Goal: Task Accomplishment & Management: Use online tool/utility

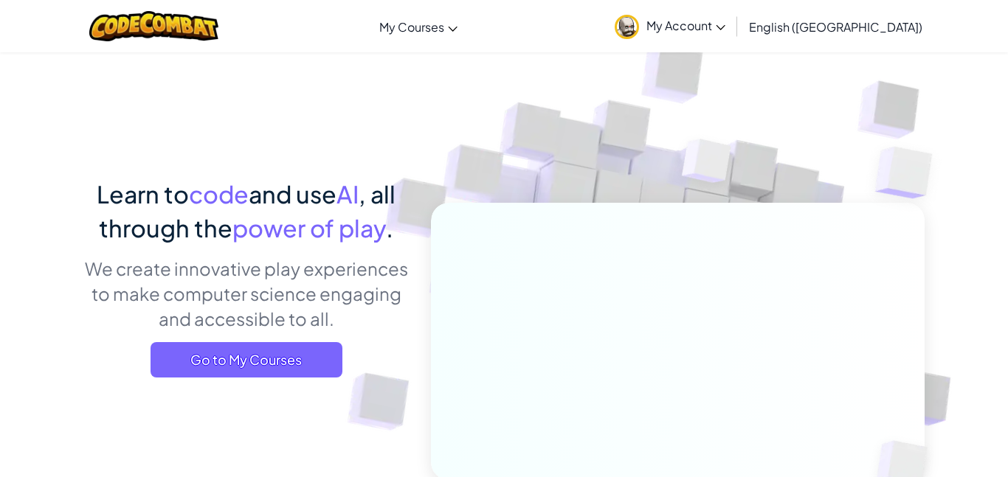
click at [331, 241] on span "power of play" at bounding box center [308, 228] width 153 height 30
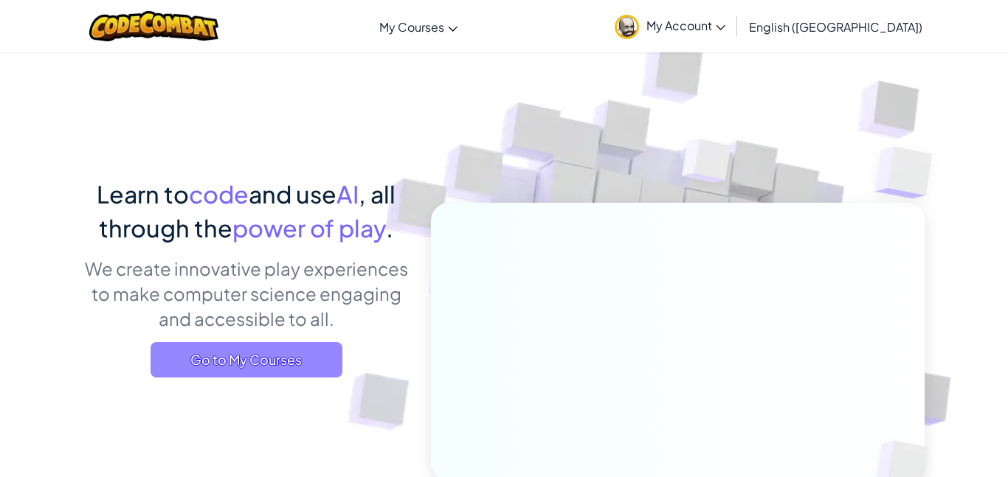
click at [212, 353] on span "Go to My Courses" at bounding box center [247, 359] width 192 height 35
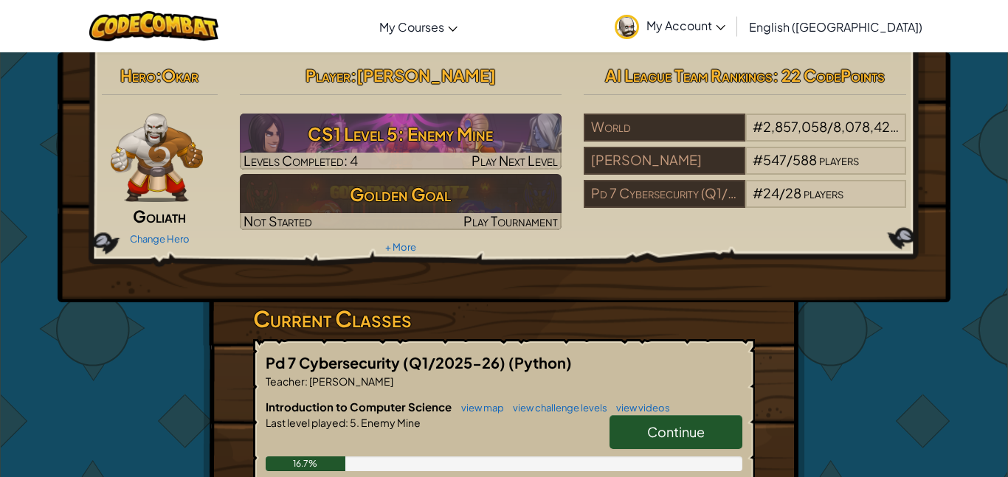
click at [699, 429] on span "Continue" at bounding box center [676, 432] width 58 height 17
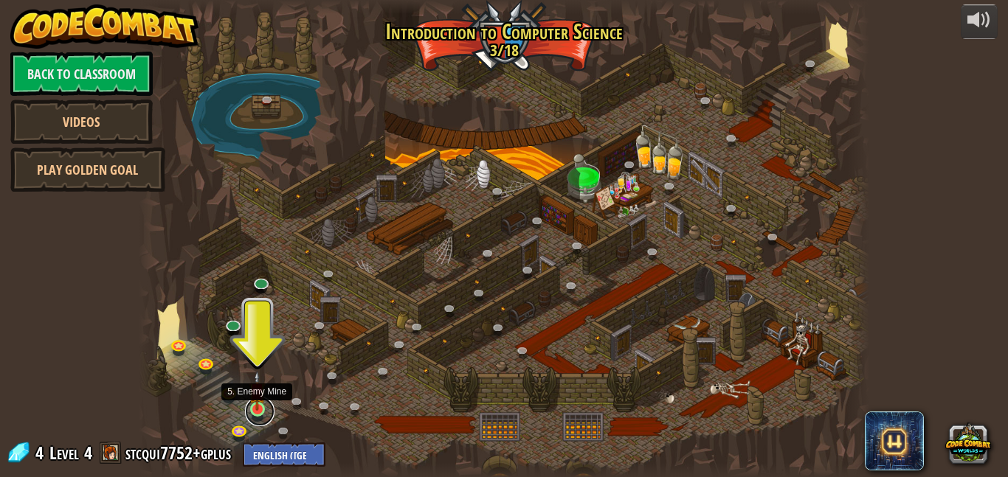
click at [250, 417] on link at bounding box center [260, 412] width 30 height 30
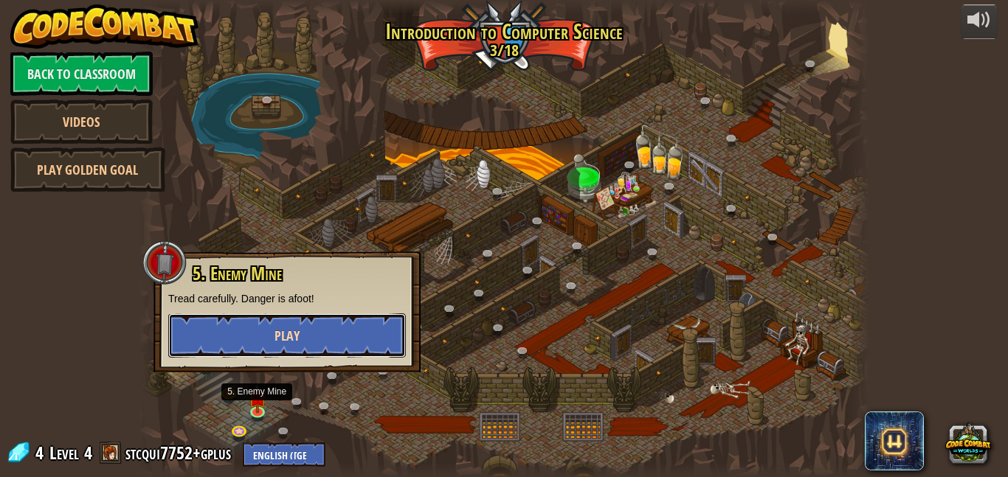
click at [295, 356] on button "Play" at bounding box center [287, 336] width 238 height 44
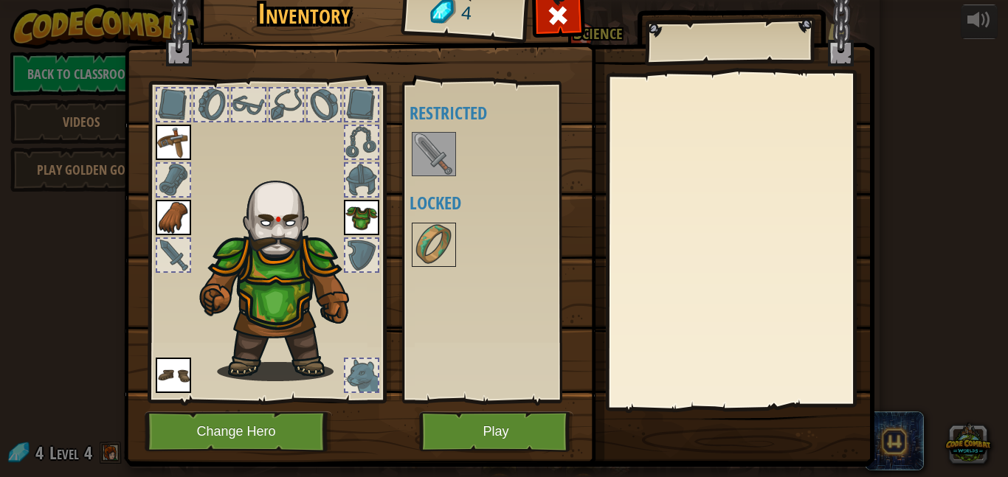
click at [349, 218] on img at bounding box center [361, 217] width 35 height 35
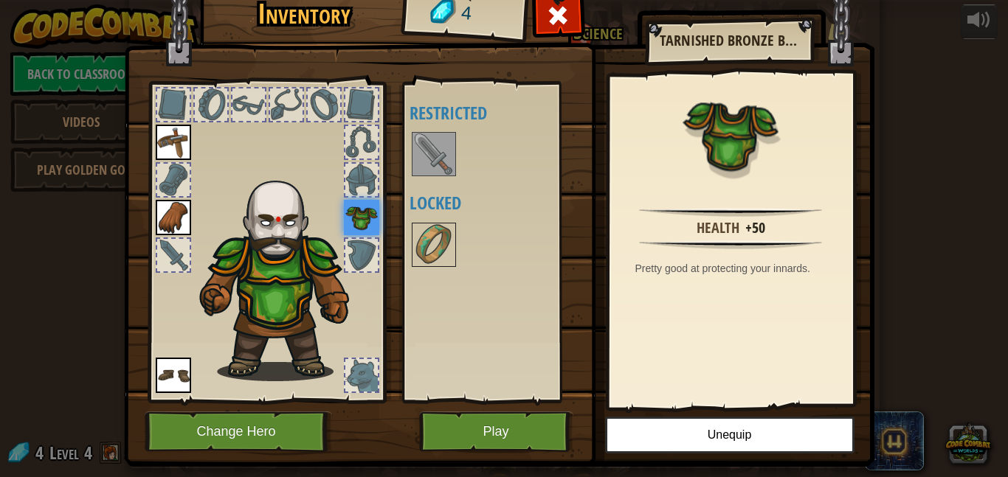
click at [172, 212] on img at bounding box center [173, 217] width 35 height 35
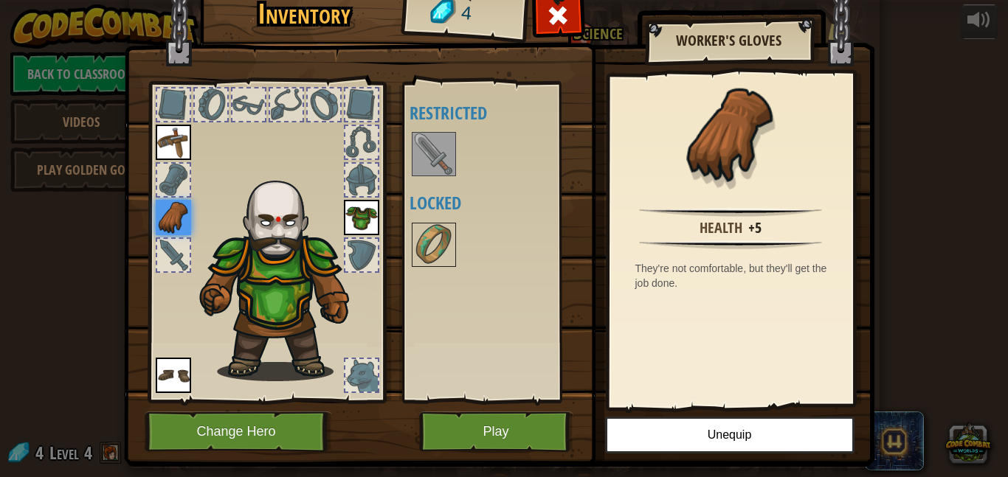
click at [175, 139] on img at bounding box center [173, 142] width 35 height 35
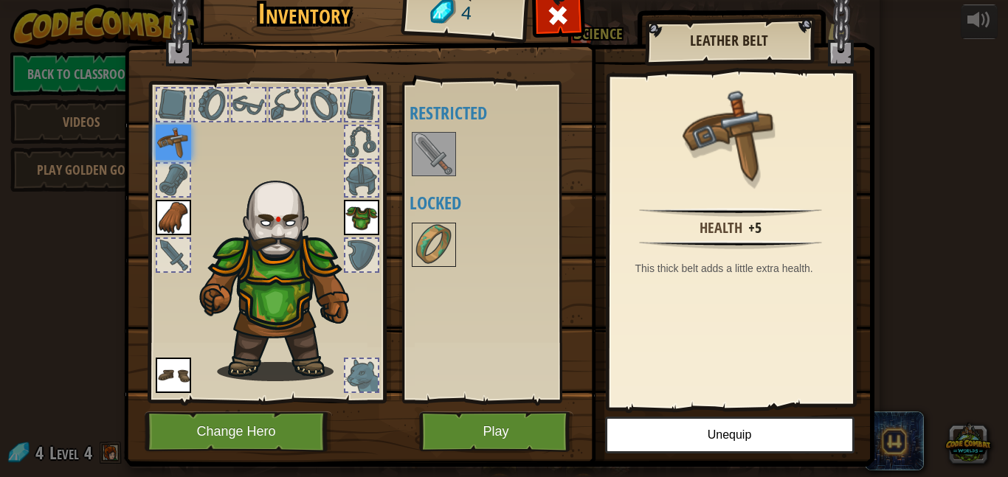
click at [164, 362] on img at bounding box center [173, 375] width 35 height 35
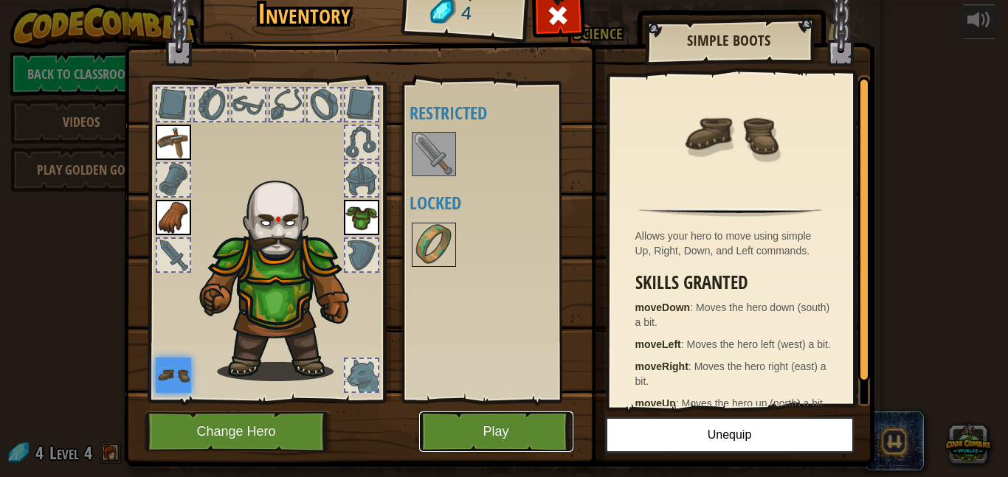
click at [494, 421] on button "Play" at bounding box center [496, 432] width 154 height 41
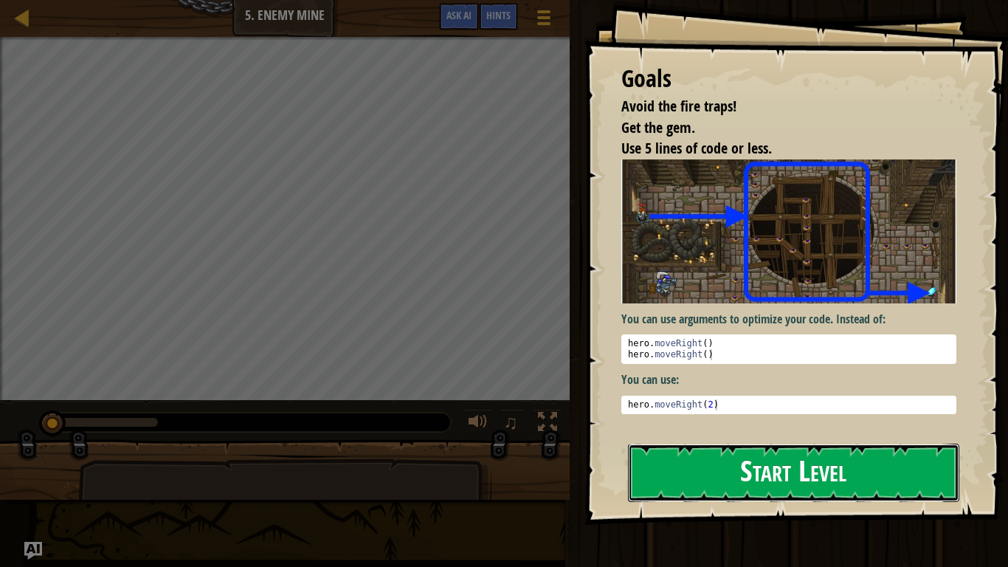
click at [801, 452] on button "Start Level" at bounding box center [793, 472] width 331 height 58
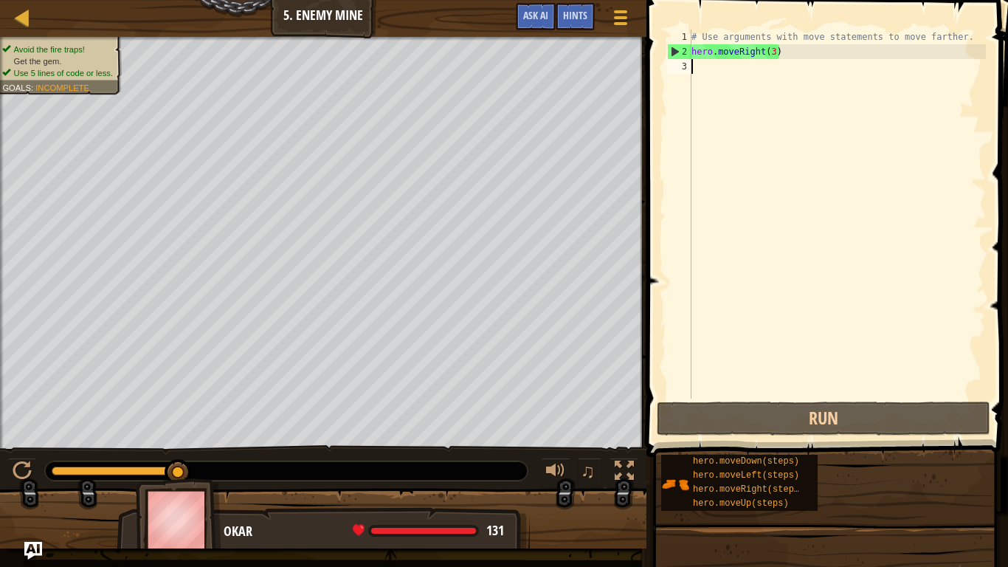
scroll to position [7, 0]
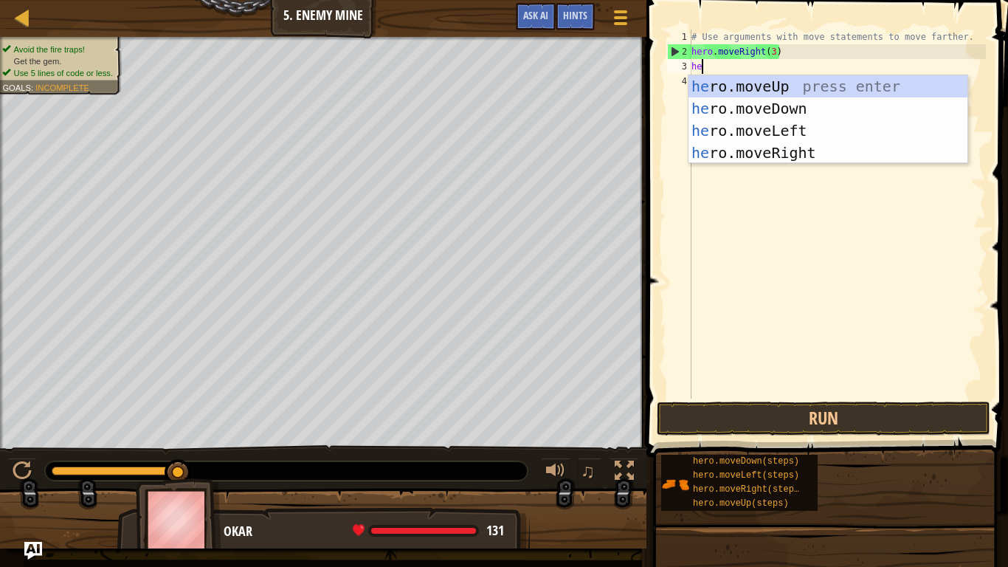
type textarea "her"
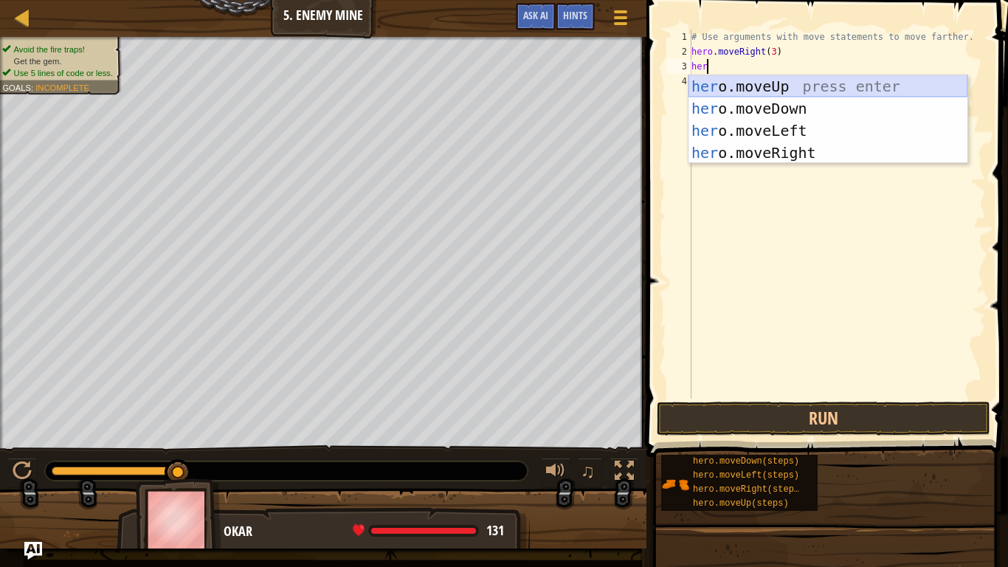
click at [719, 84] on div "her o.moveUp press enter her o.moveDown press enter her o.moveLeft press enter …" at bounding box center [827, 141] width 279 height 133
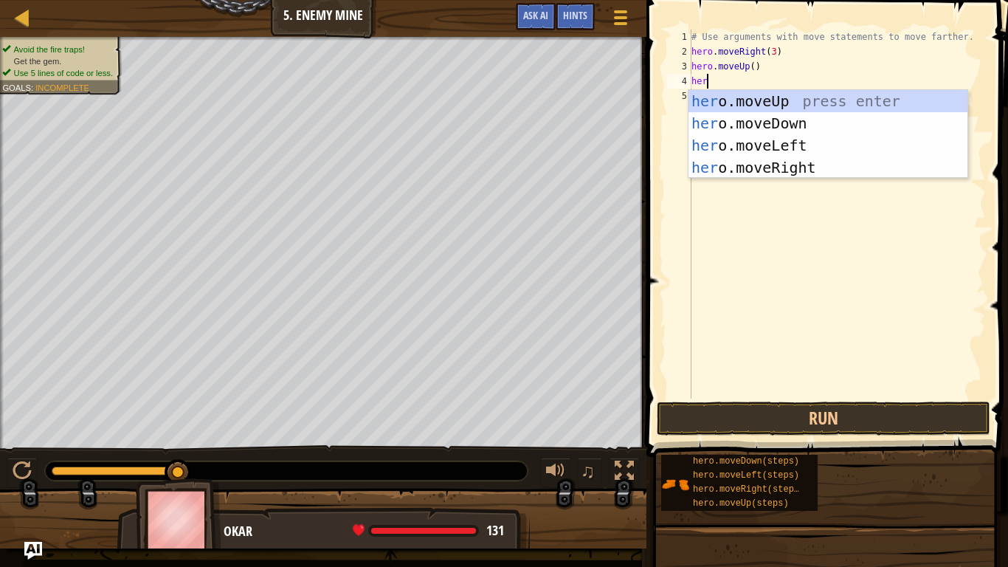
type textarea "hero"
click at [826, 165] on div "hero .moveUp press enter hero .moveDown press enter hero .moveLeft press enter …" at bounding box center [827, 156] width 279 height 133
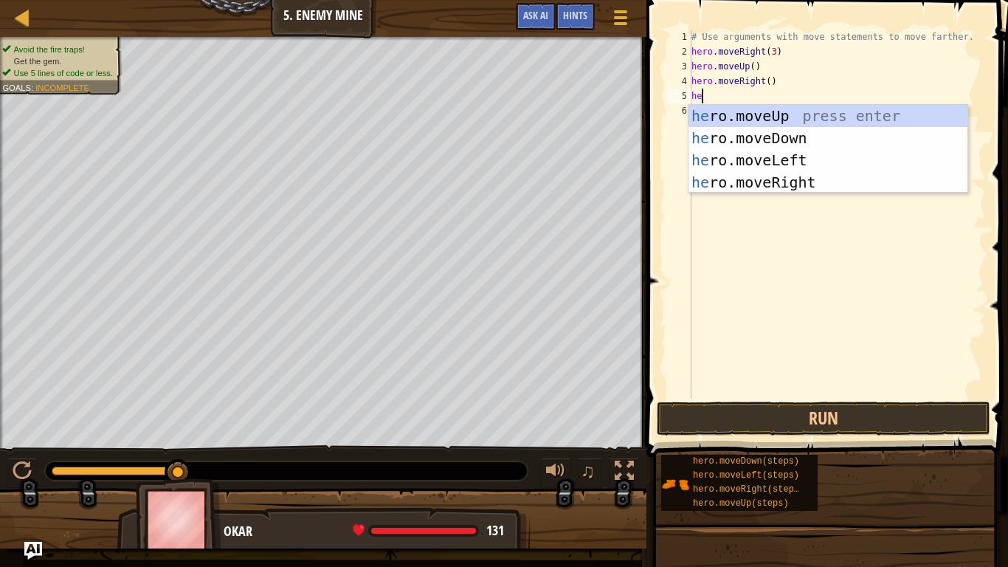
type textarea "hero"
click at [793, 137] on div "hero .moveUp press enter hero .moveDown press enter hero .moveLeft press enter …" at bounding box center [827, 171] width 279 height 133
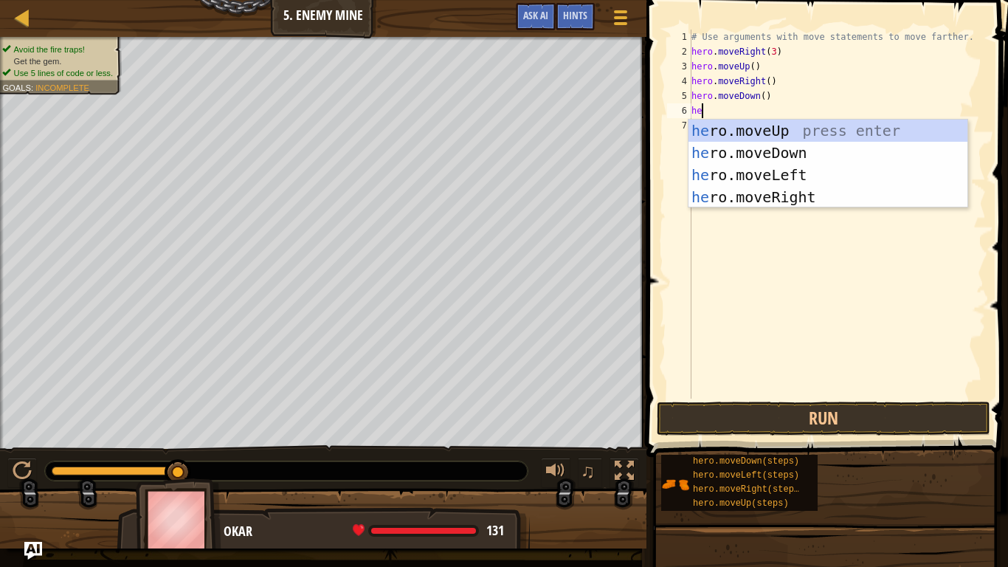
scroll to position [7, 1]
type textarea "hero"
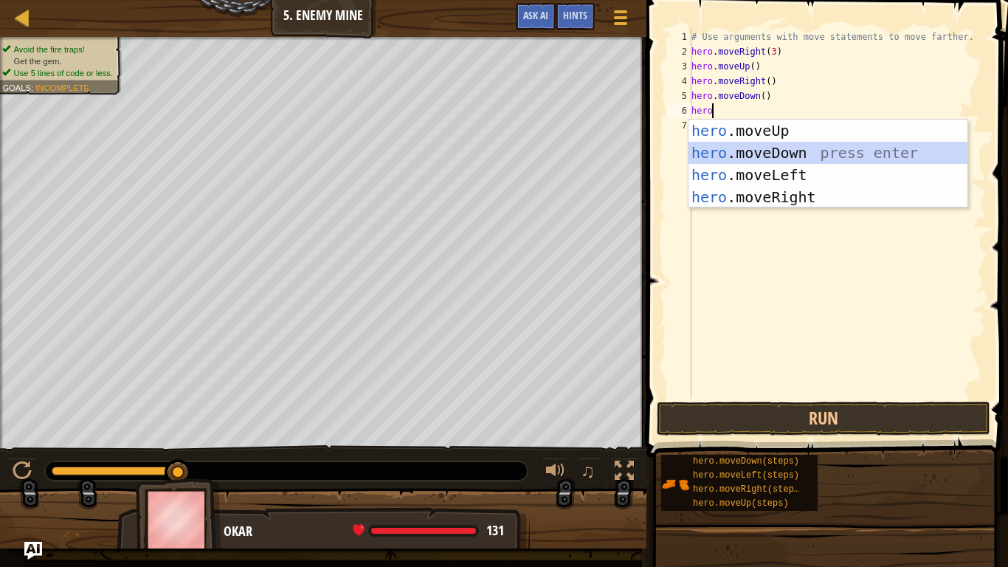
click at [759, 149] on div "hero .moveUp press enter hero .moveDown press enter hero .moveLeft press enter …" at bounding box center [827, 186] width 279 height 133
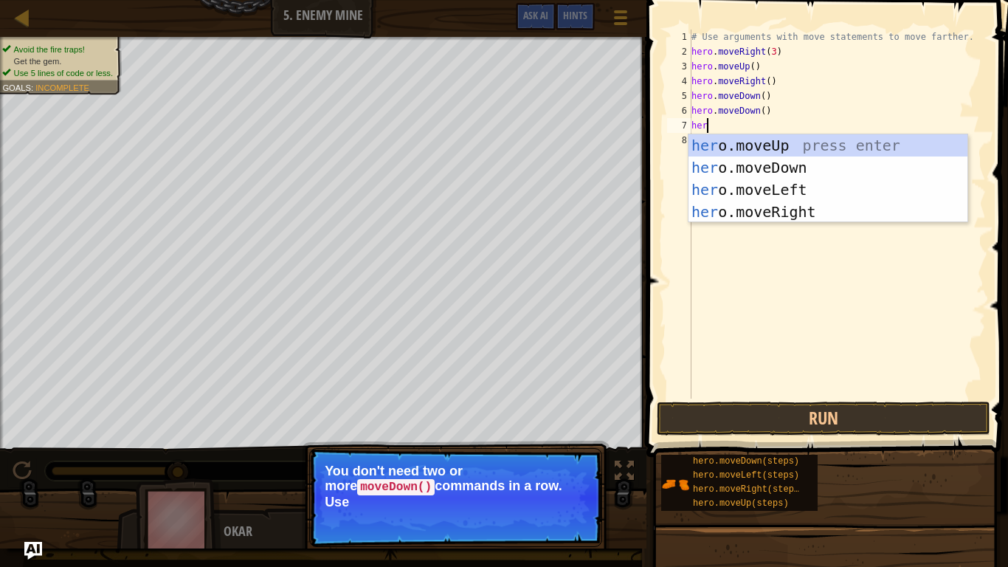
type textarea "hero"
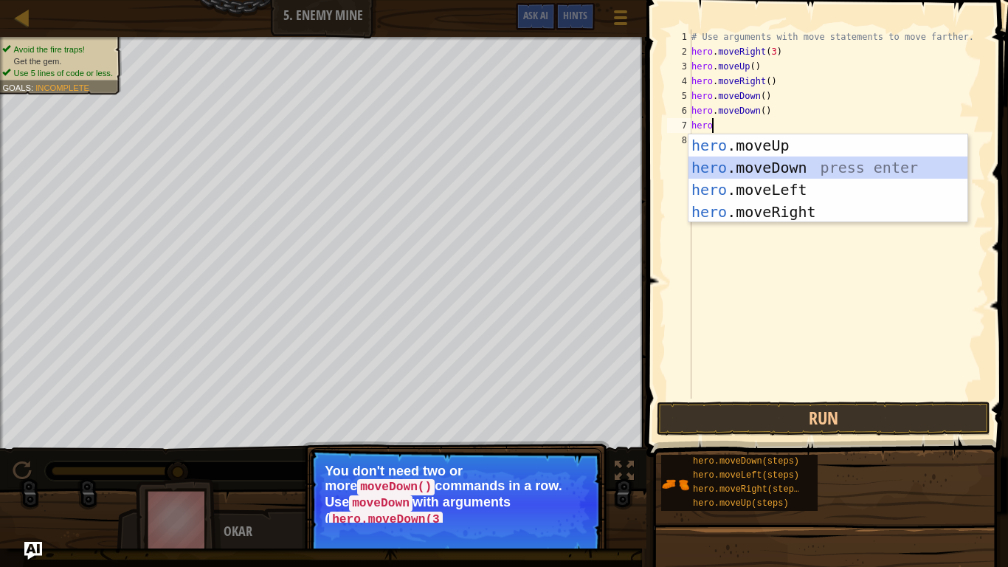
click at [781, 169] on div "hero .moveUp press enter hero .moveDown press enter hero .moveLeft press enter …" at bounding box center [827, 200] width 279 height 133
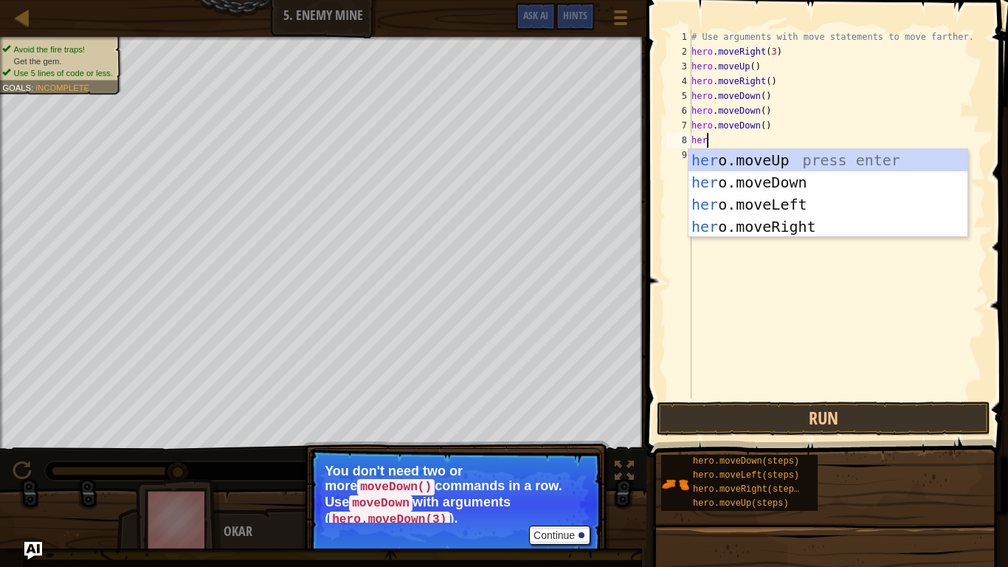
type textarea "hero"
click at [803, 225] on div "hero .moveUp press enter hero .moveDown press enter hero .moveLeft press enter …" at bounding box center [827, 215] width 279 height 133
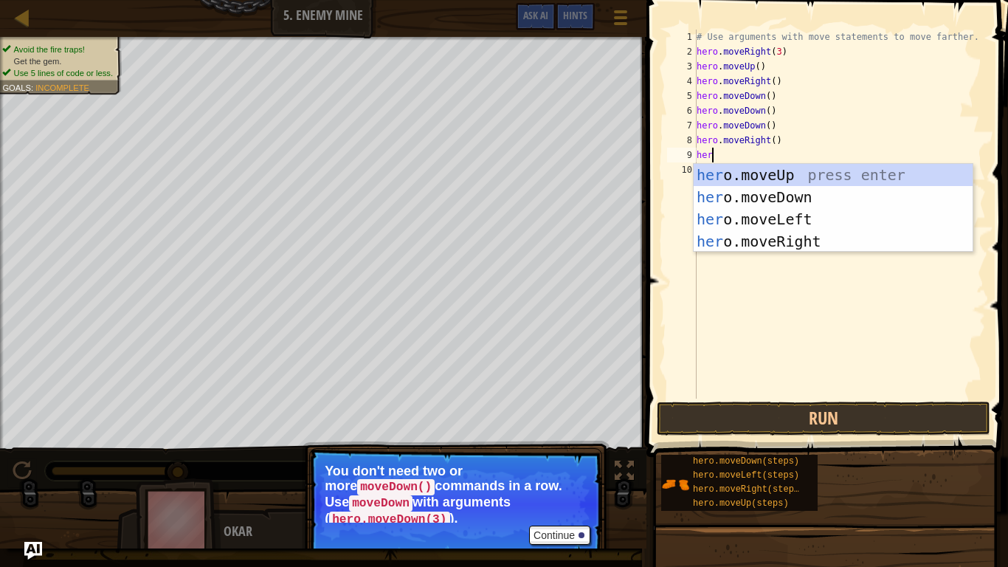
type textarea "hero"
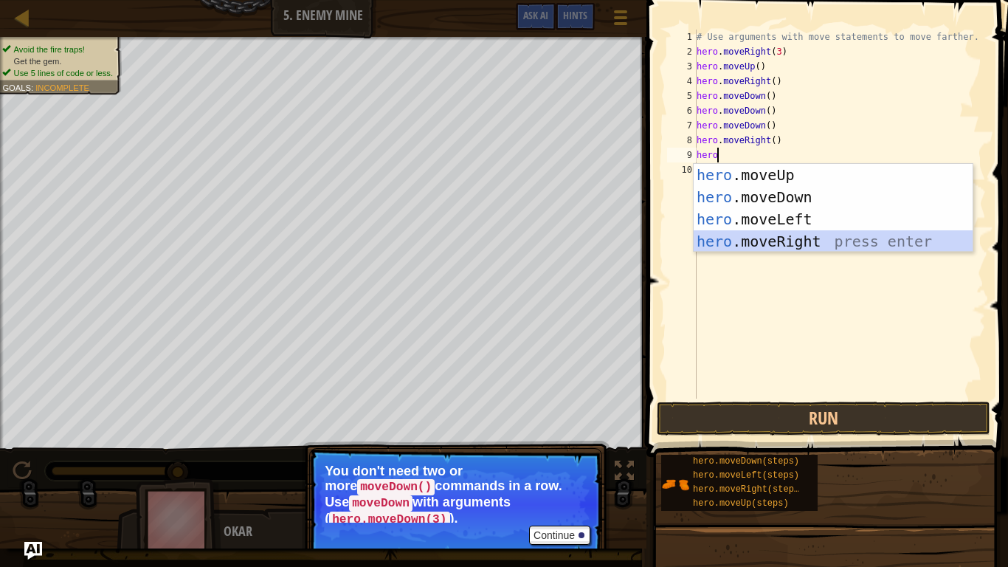
click at [755, 240] on div "hero .moveUp press enter hero .moveDown press enter hero .moveLeft press enter …" at bounding box center [833, 230] width 279 height 133
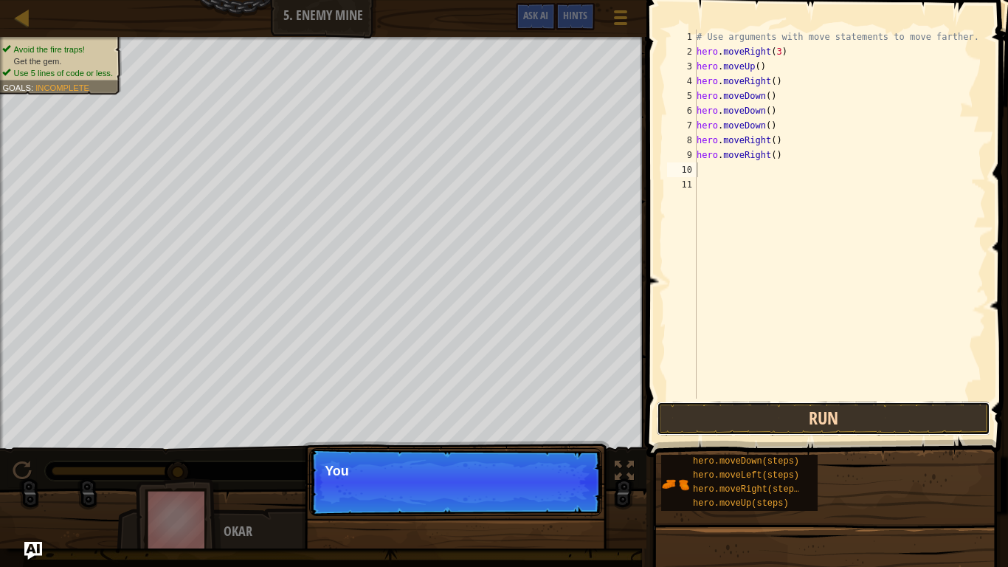
click at [835, 424] on button "Run" at bounding box center [824, 418] width 334 height 34
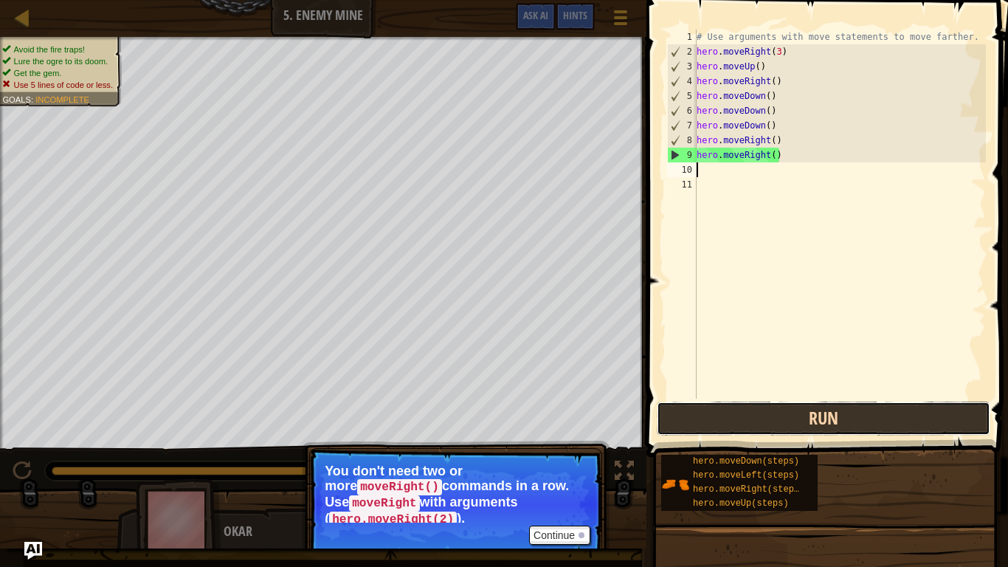
click at [751, 421] on button "Run" at bounding box center [824, 418] width 334 height 34
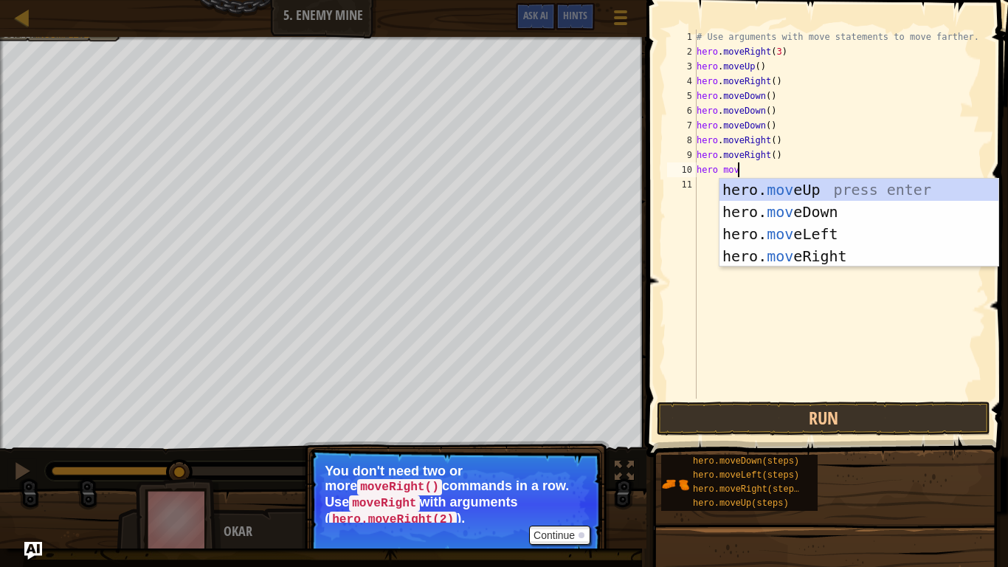
scroll to position [7, 6]
type textarea "hero move"
click at [756, 254] on div "hero. move Up press enter hero. move Down press enter hero. move Left press ent…" at bounding box center [858, 245] width 279 height 133
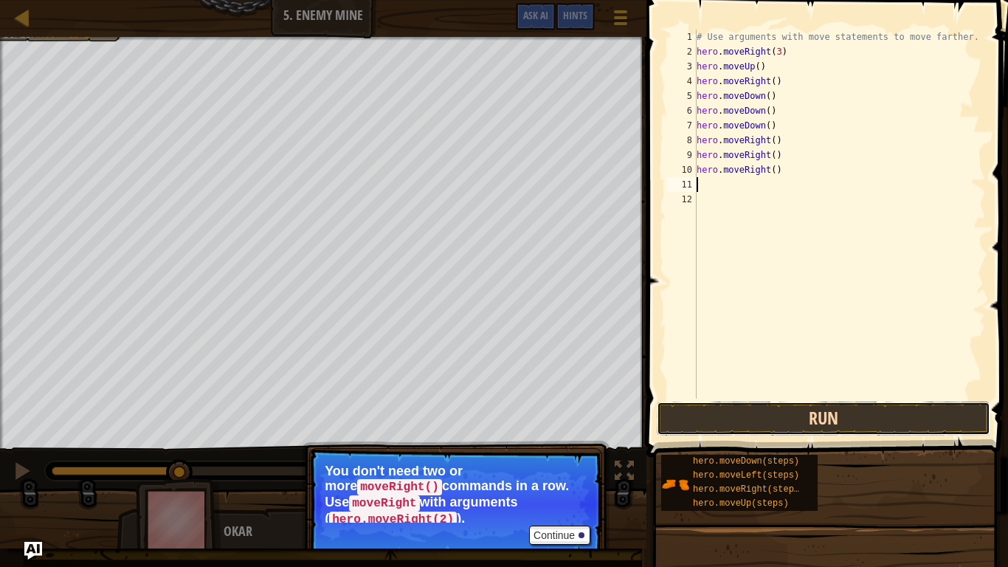
click at [778, 421] on button "Run" at bounding box center [824, 418] width 334 height 34
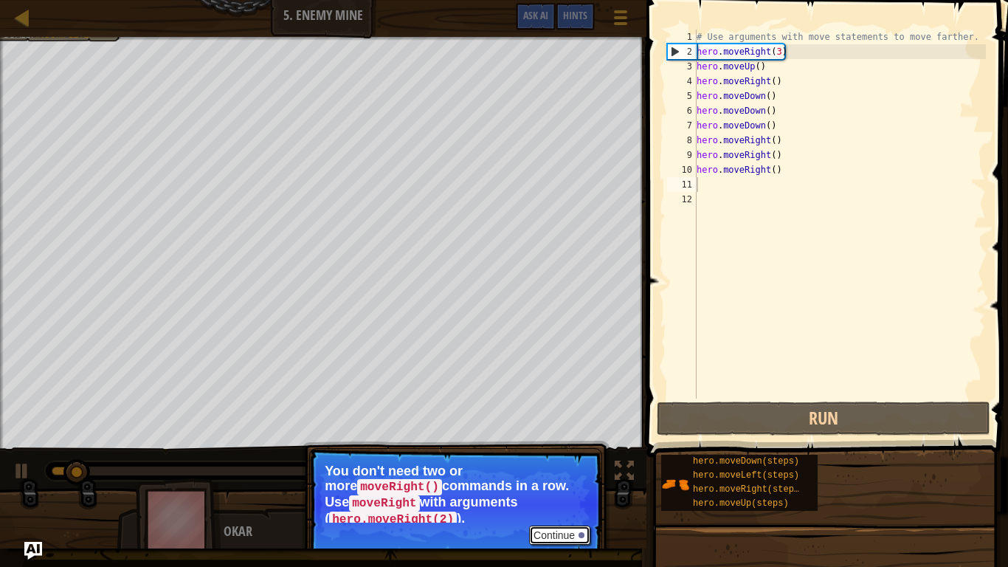
click at [575, 477] on button "Continue" at bounding box center [559, 534] width 61 height 19
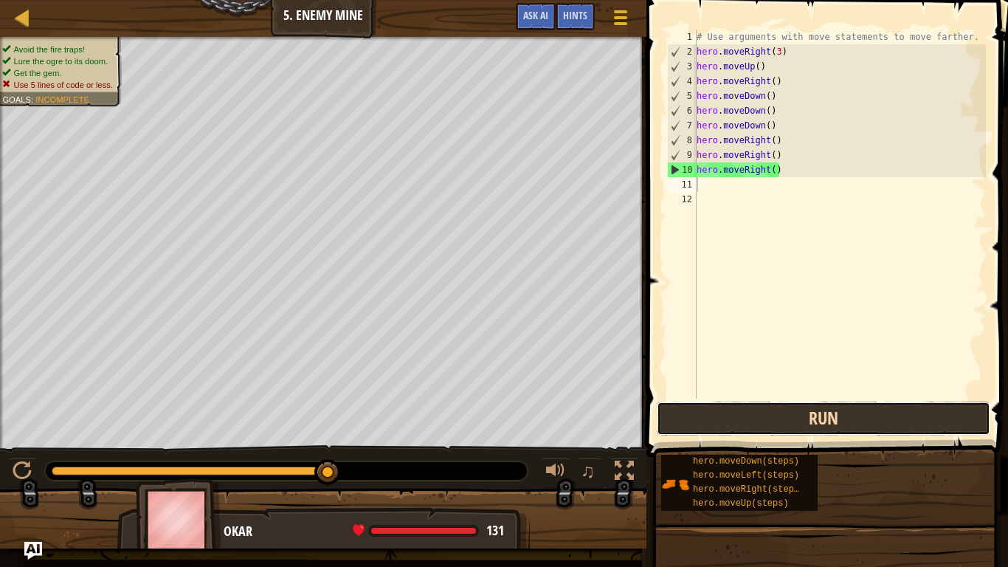
click at [779, 418] on button "Run" at bounding box center [824, 418] width 334 height 34
type textarea "h"
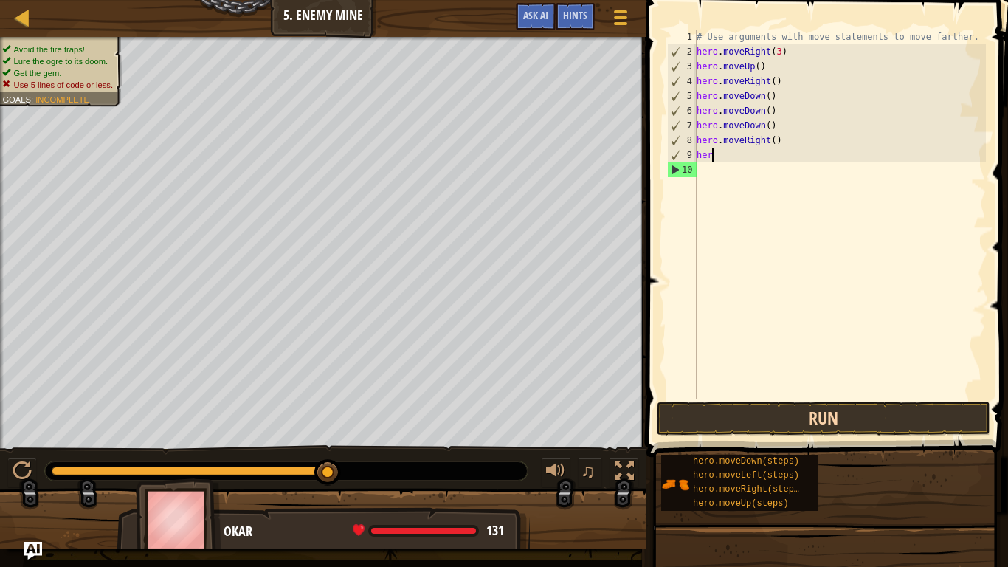
type textarea "h"
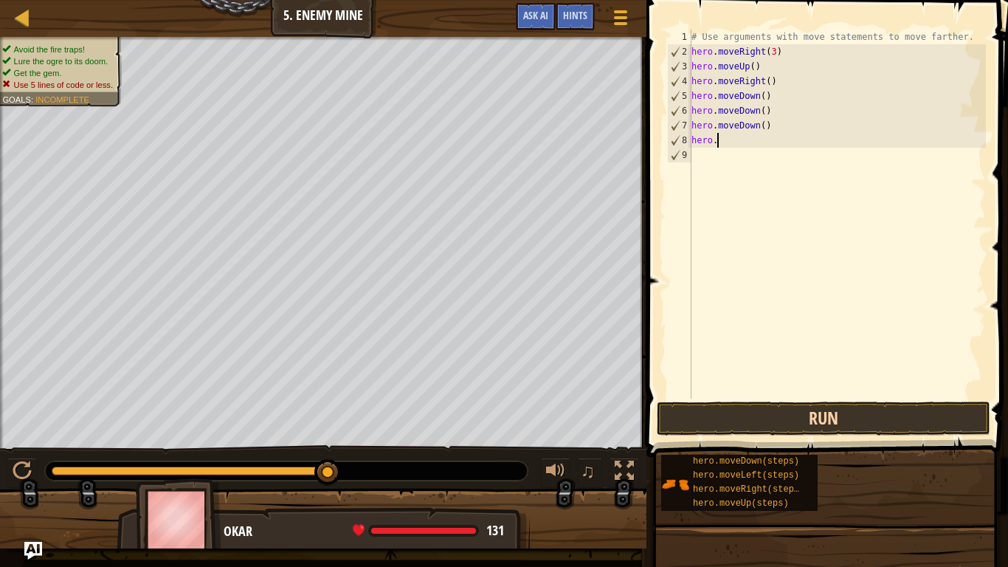
type textarea "h"
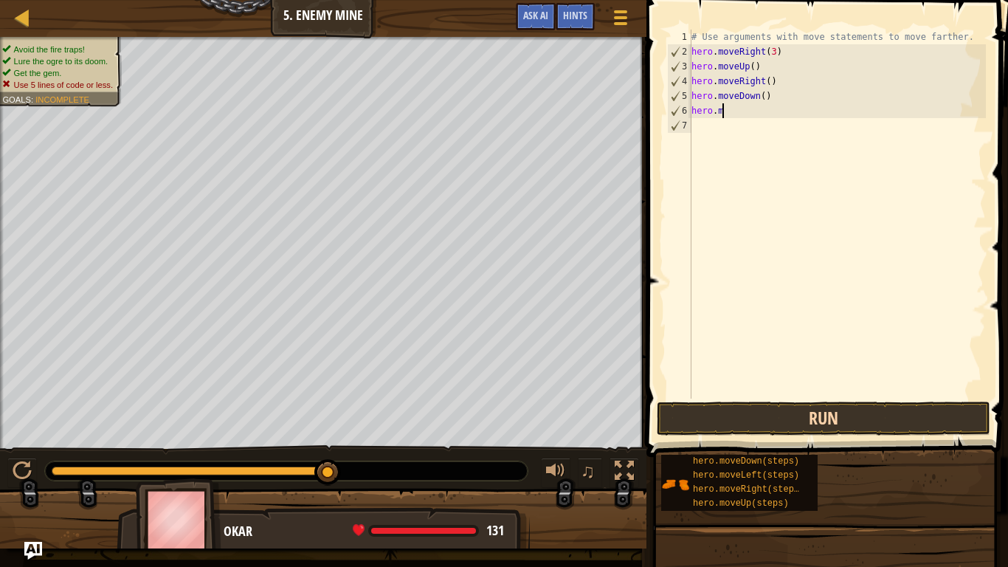
type textarea "h"
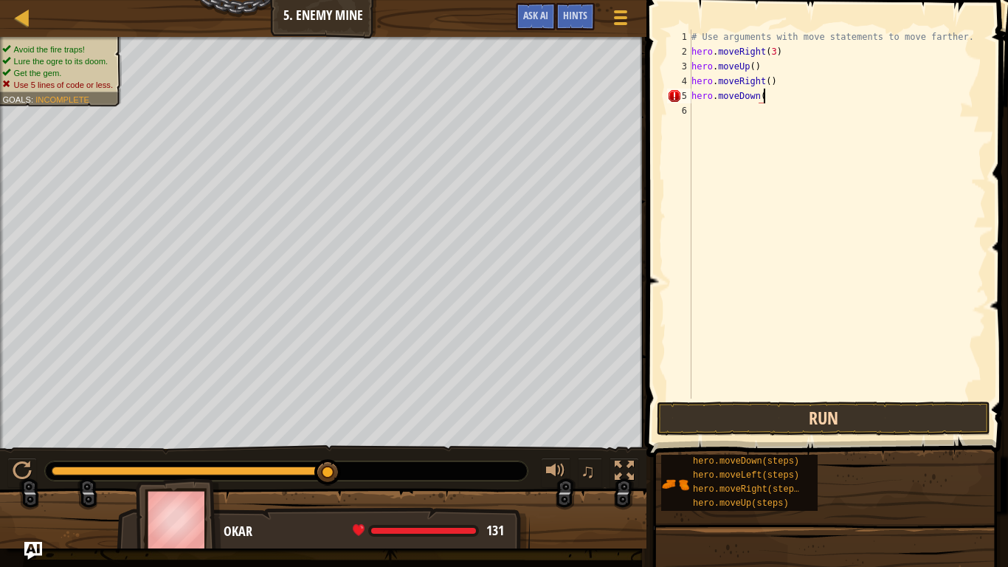
scroll to position [7, 10]
type textarea "hero.moveDown(3)"
click at [701, 120] on div "# Use arguments with move statements to move farther. hero . moveRight ( 3 ) he…" at bounding box center [836, 229] width 297 height 398
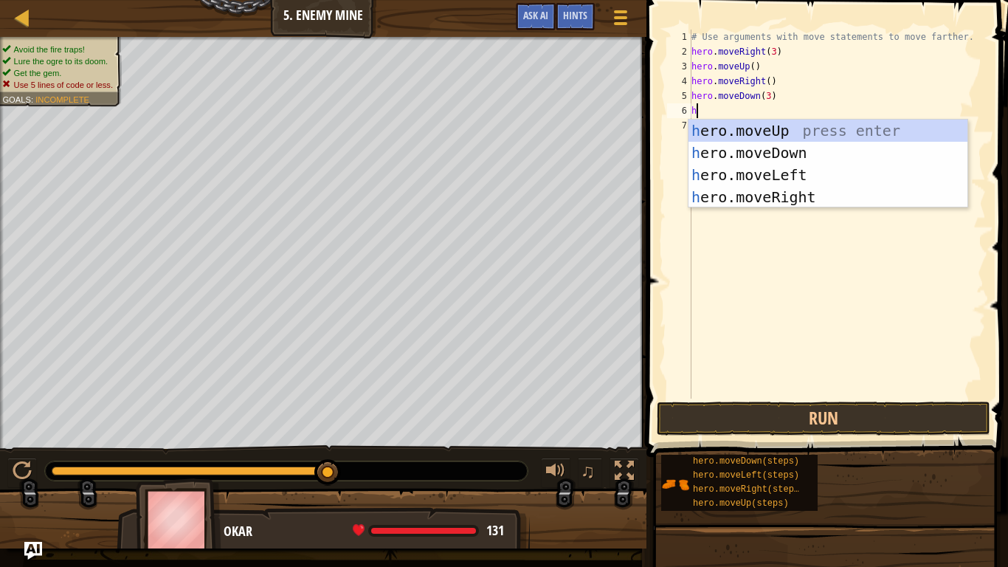
scroll to position [7, 1]
type textarea "h"
type textarea "hero"
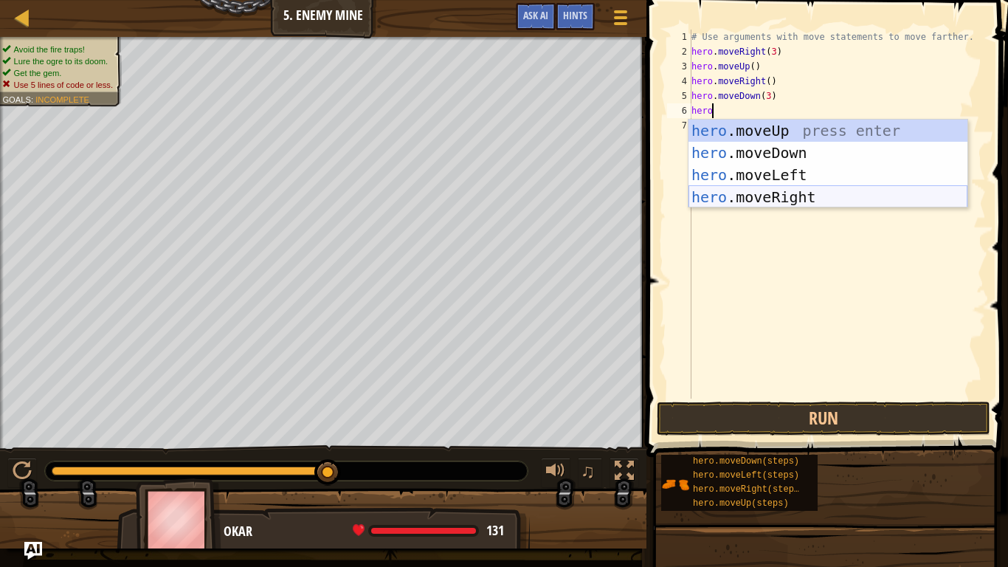
click at [781, 198] on div "hero .moveUp press enter hero .moveDown press enter hero .moveLeft press enter …" at bounding box center [827, 186] width 279 height 133
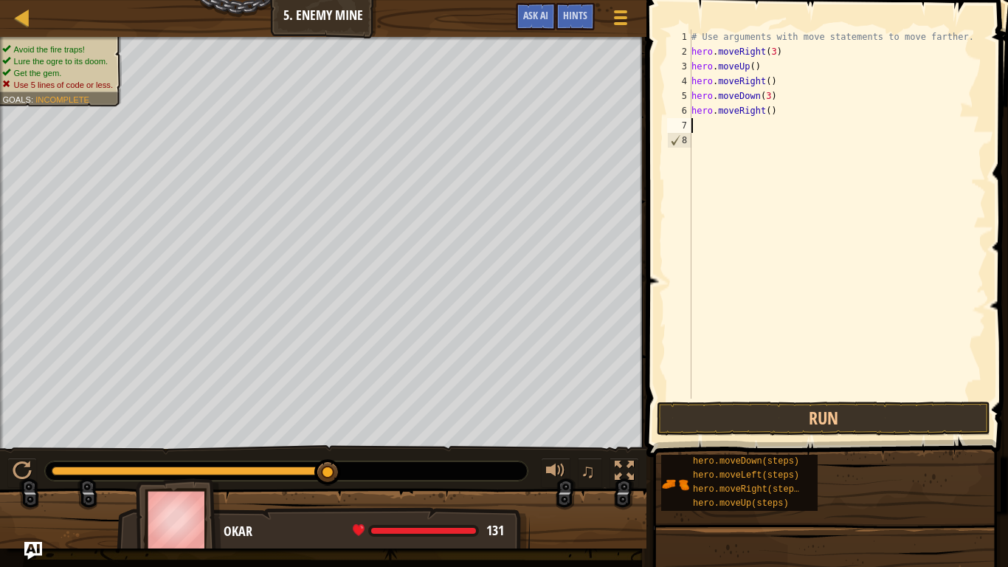
scroll to position [7, 0]
click at [779, 123] on div "# Use arguments with move statements to move farther. hero . moveRight ( 3 ) he…" at bounding box center [836, 229] width 297 height 398
click at [782, 114] on div "# Use arguments with move statements to move farther. hero . moveRight ( 3 ) he…" at bounding box center [836, 229] width 297 height 398
type textarea "hero.moveRight(3)"
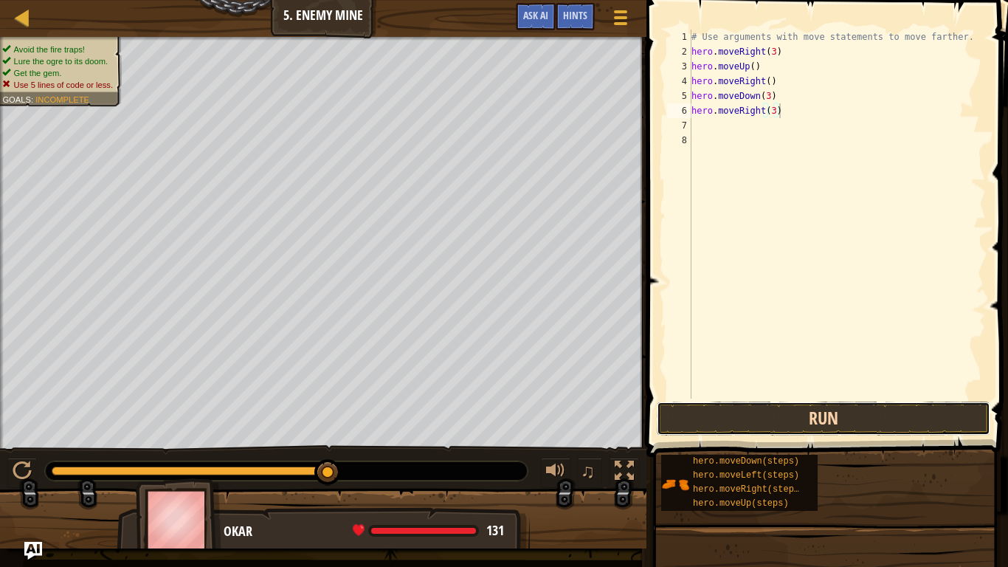
click at [868, 404] on button "Run" at bounding box center [824, 418] width 334 height 34
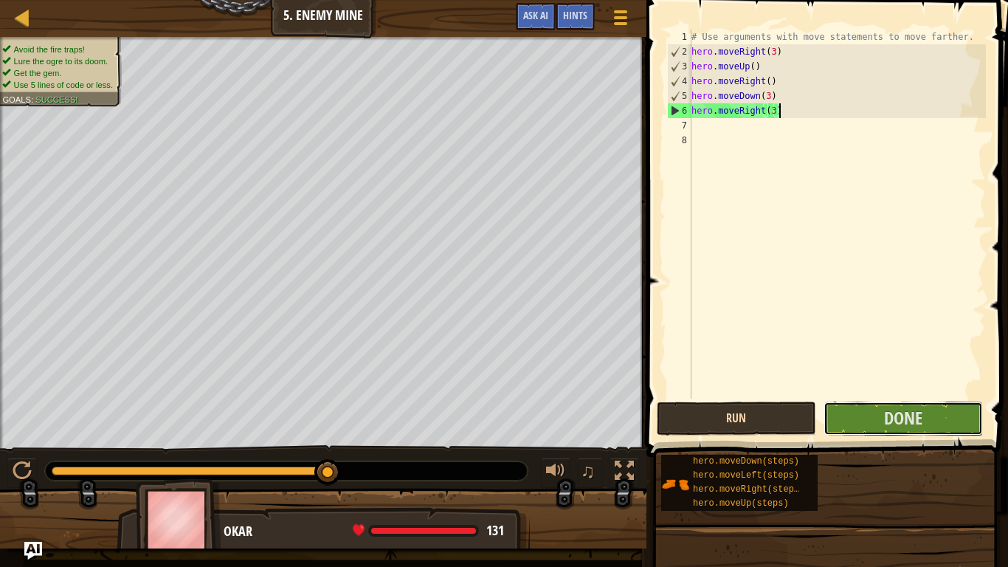
click at [868, 404] on button "Done" at bounding box center [903, 418] width 159 height 34
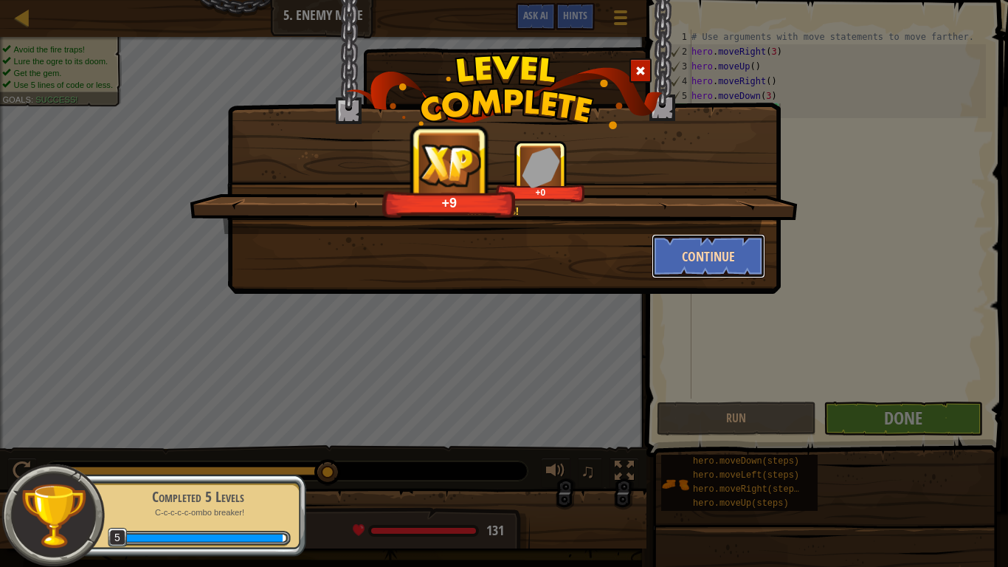
click at [716, 245] on button "Continue" at bounding box center [709, 256] width 114 height 44
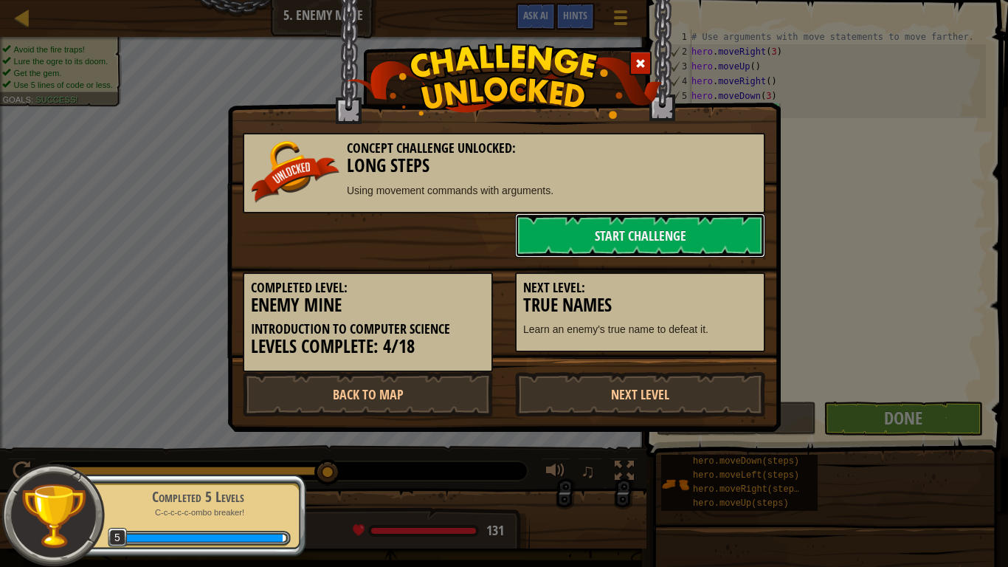
click at [716, 245] on link "Start Challenge" at bounding box center [640, 235] width 250 height 44
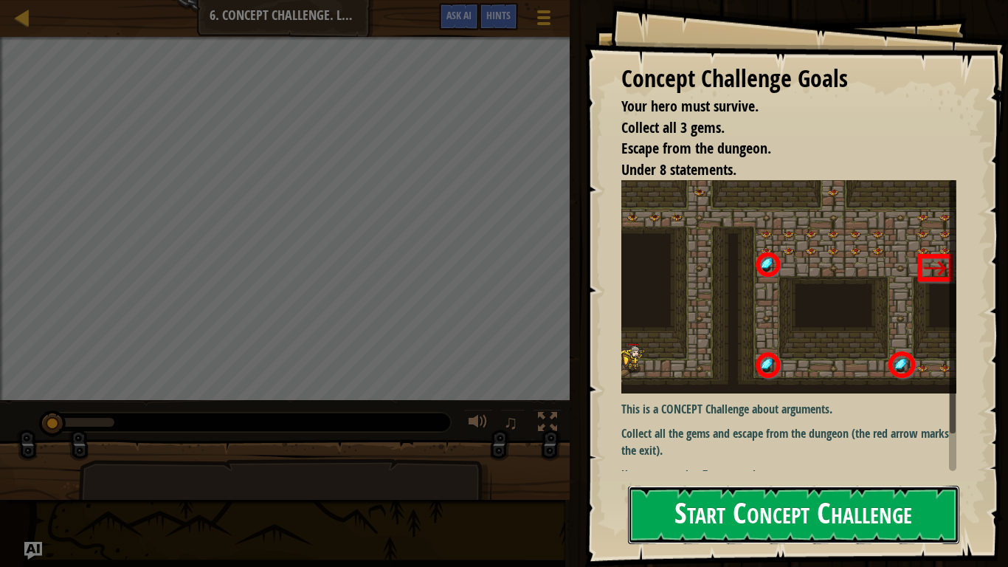
click at [825, 477] on button "Start Concept Challenge" at bounding box center [793, 515] width 331 height 58
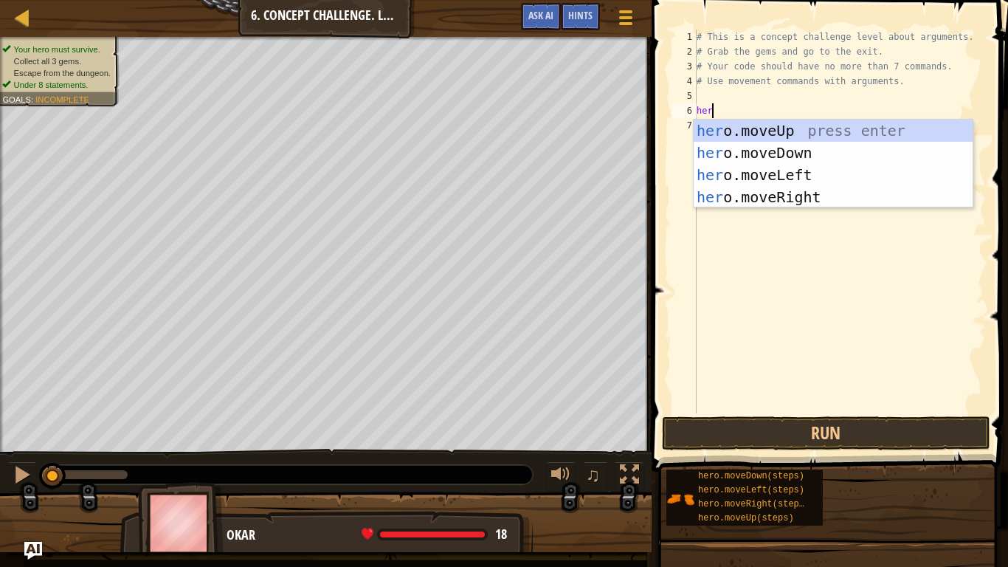
scroll to position [7, 2]
type textarea "hero"
click at [770, 191] on div "hero .moveUp press enter hero .moveDown press enter hero .moveLeft press enter …" at bounding box center [833, 186] width 279 height 133
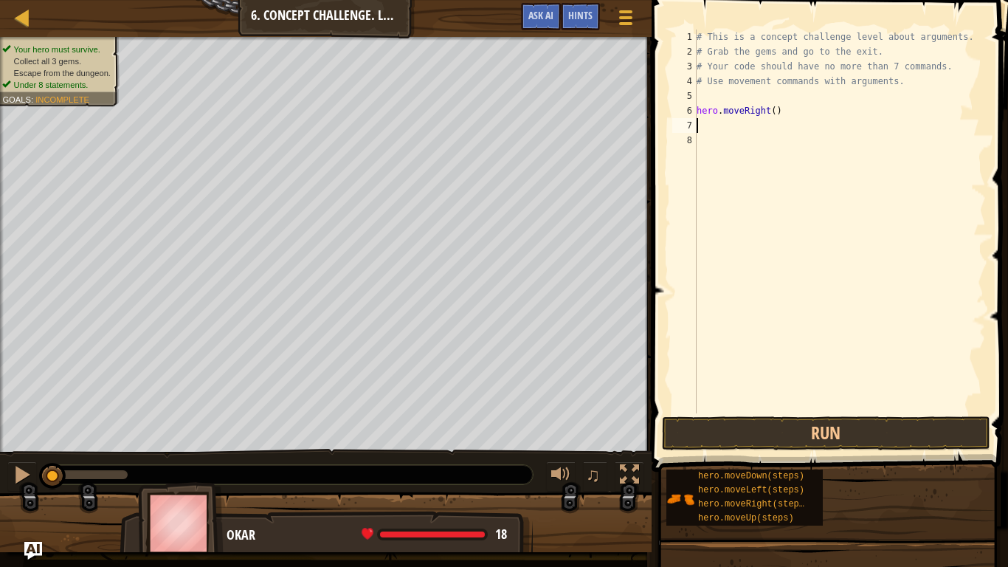
scroll to position [7, 0]
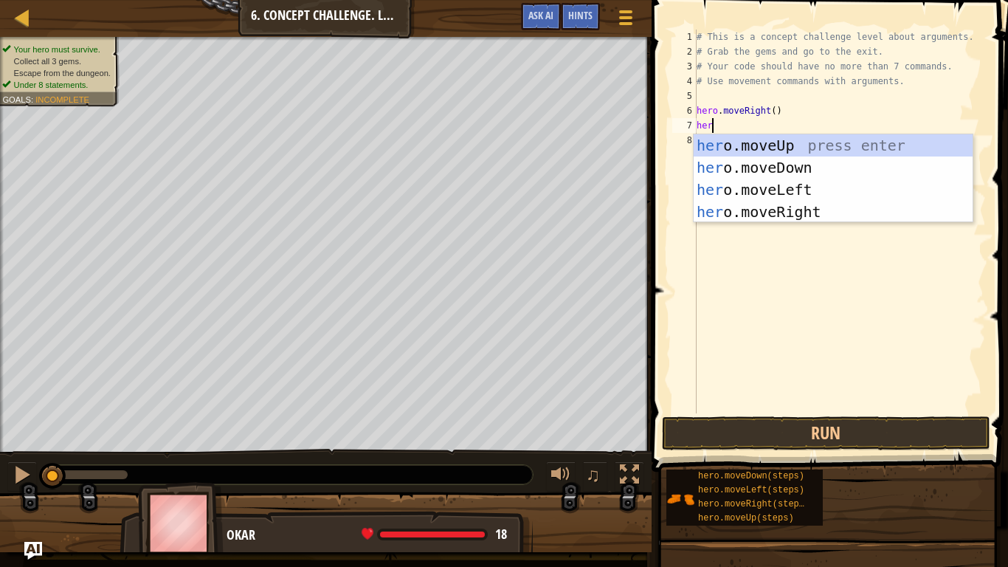
type textarea "hero"
click at [790, 149] on div "hero .moveUp press enter hero .moveDown press enter hero .moveLeft press enter …" at bounding box center [833, 200] width 279 height 133
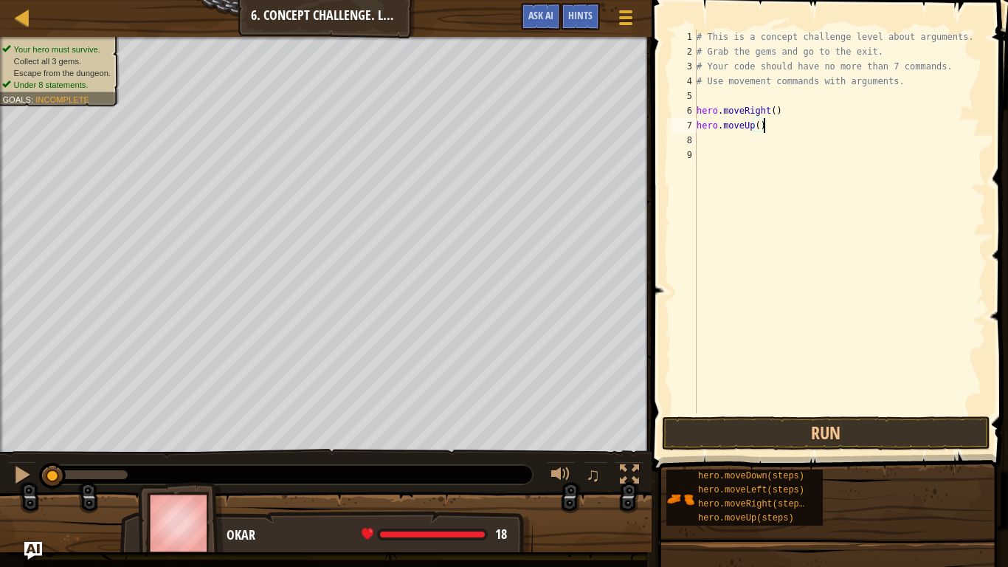
click at [782, 125] on div "# This is a concept challenge level about arguments. # Grab the gems and go to …" at bounding box center [840, 236] width 292 height 413
type textarea "hero.moveUp(3)"
click at [720, 143] on div "# This is a concept challenge level about arguments. # Grab the gems and go to …" at bounding box center [840, 236] width 292 height 413
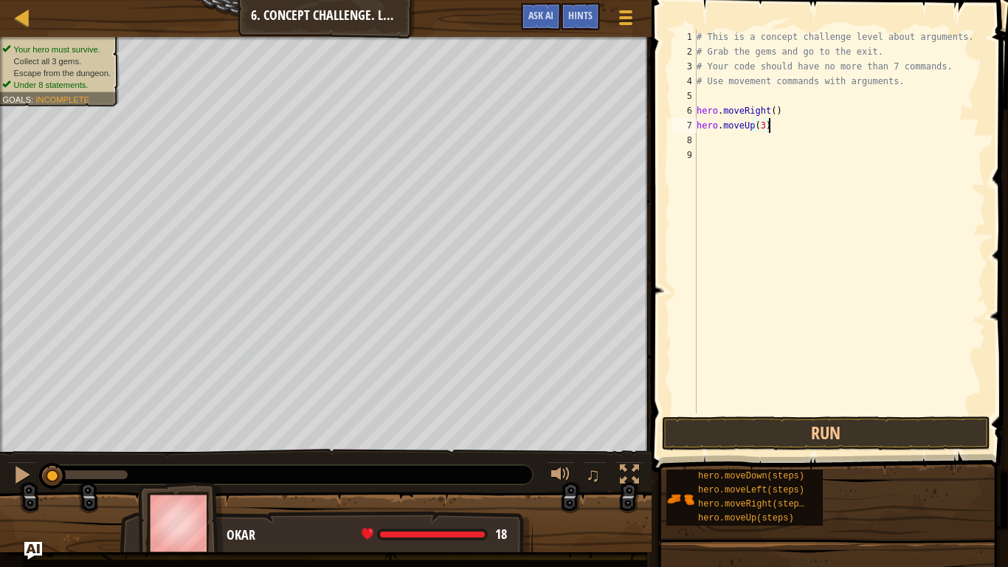
scroll to position [7, 0]
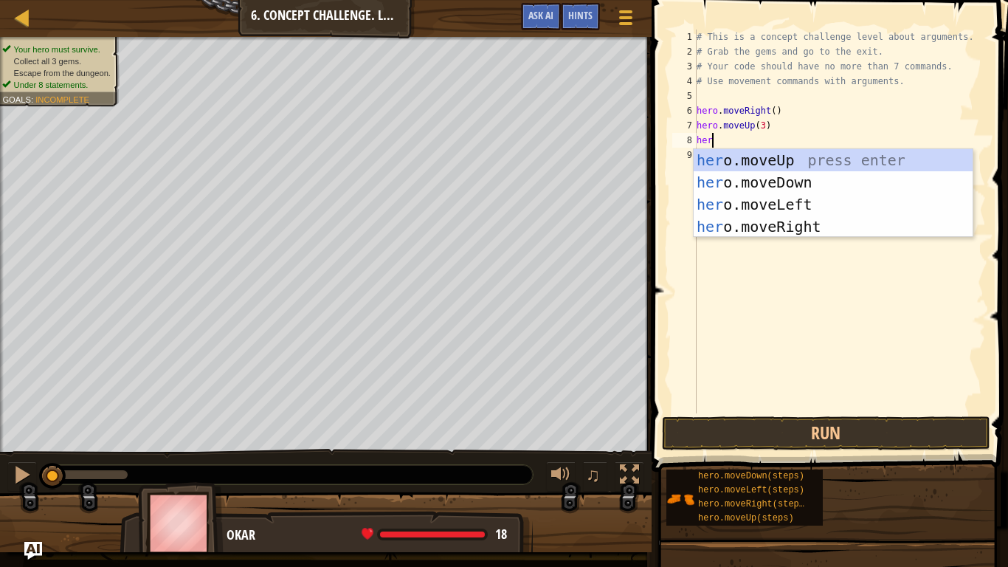
type textarea "hero"
click at [796, 231] on div "hero .moveUp press enter hero .moveDown press enter hero .moveLeft press enter …" at bounding box center [833, 215] width 279 height 133
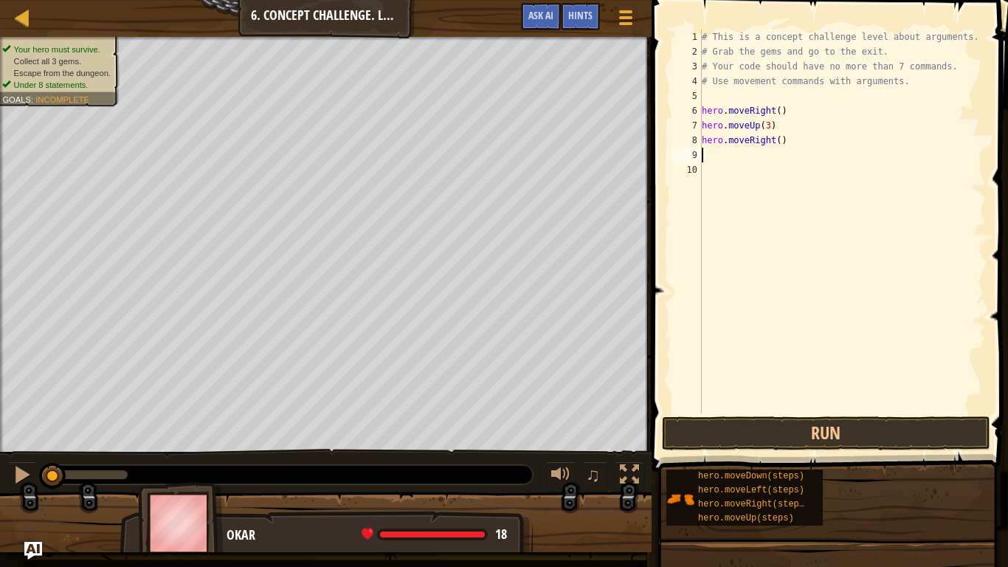
click at [798, 143] on div "# This is a concept challenge level about arguments. # Grab the gems and go to …" at bounding box center [842, 236] width 287 height 413
type textarea "hero.moveRight(2)"
click at [751, 151] on div "# This is a concept challenge level about arguments. # Grab the gems and go to …" at bounding box center [842, 236] width 287 height 413
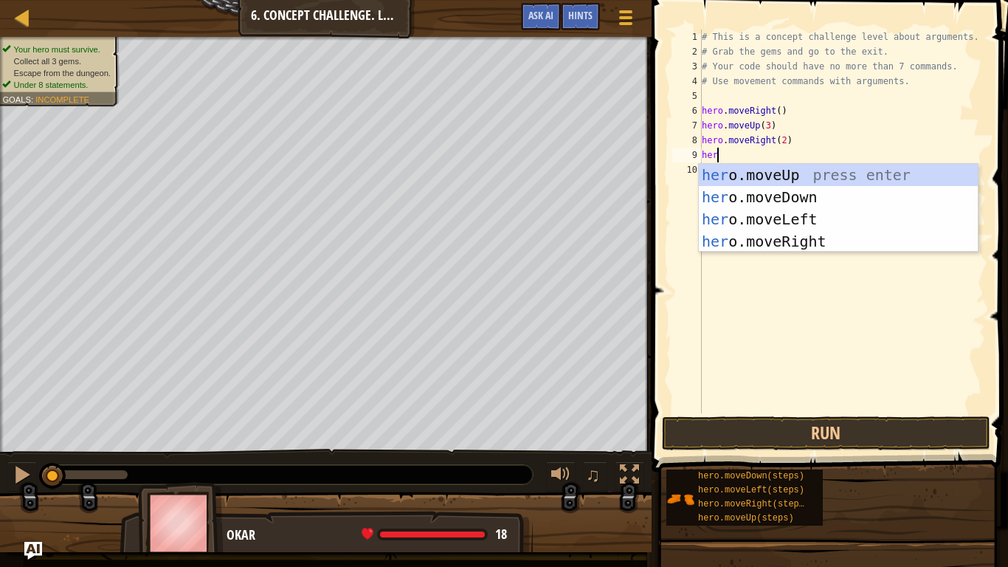
type textarea "hero"
click at [814, 190] on div "hero .moveUp press enter hero .moveDown press enter hero .moveLeft press enter …" at bounding box center [838, 230] width 279 height 133
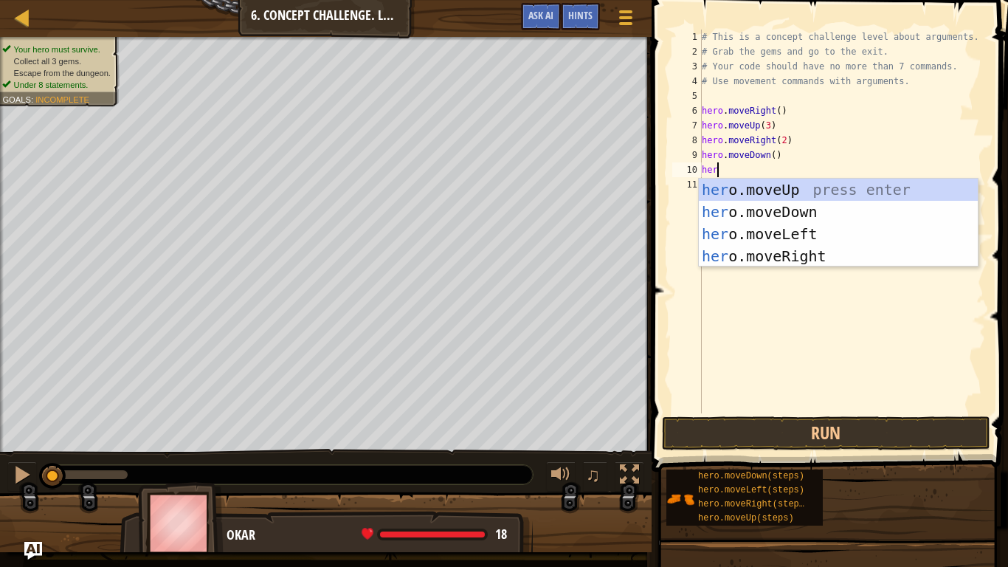
type textarea "hero"
click at [807, 249] on div "hero .moveUp press enter hero .moveDown press enter hero .moveLeft press enter …" at bounding box center [838, 245] width 279 height 133
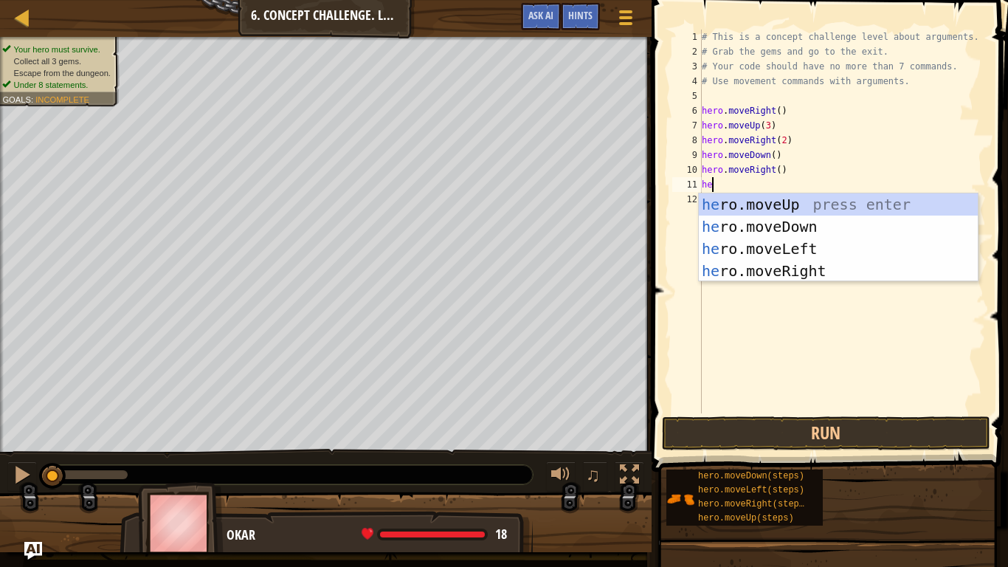
scroll to position [7, 1]
type textarea "h"
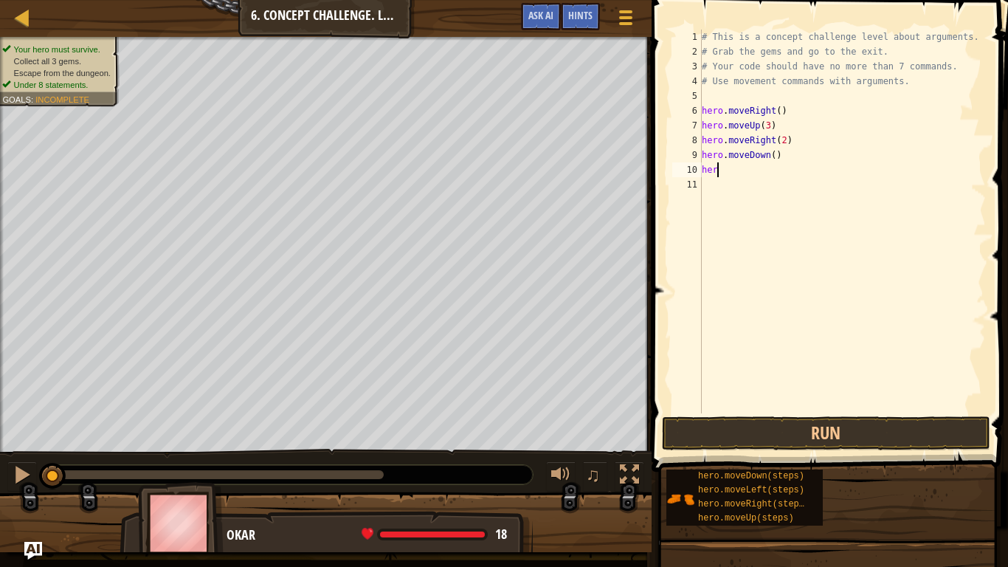
type textarea "h"
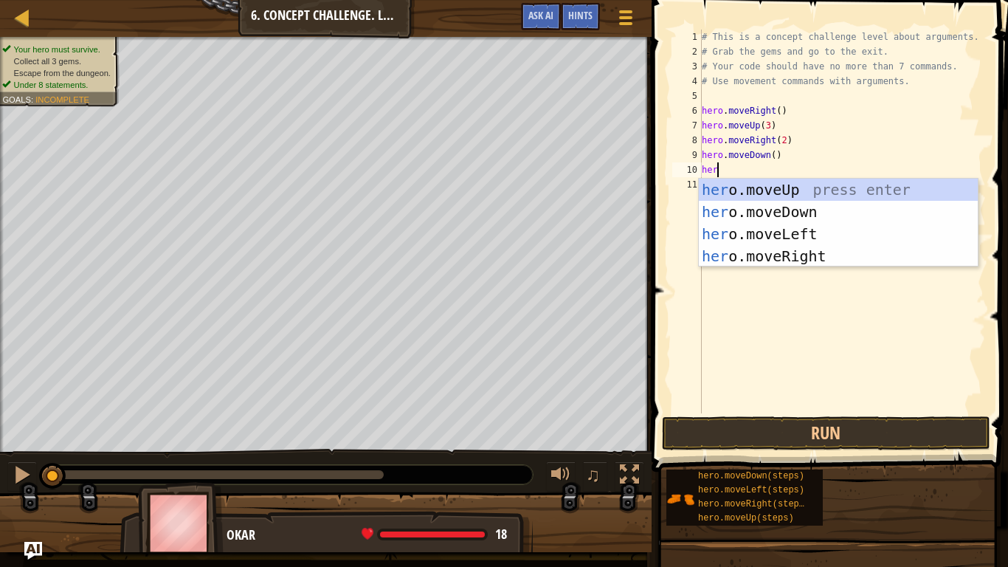
scroll to position [7, 2]
type textarea "hero"
click at [830, 232] on div "hero .moveUp press enter hero .moveDown press enter hero .moveLeft press enter …" at bounding box center [838, 245] width 279 height 133
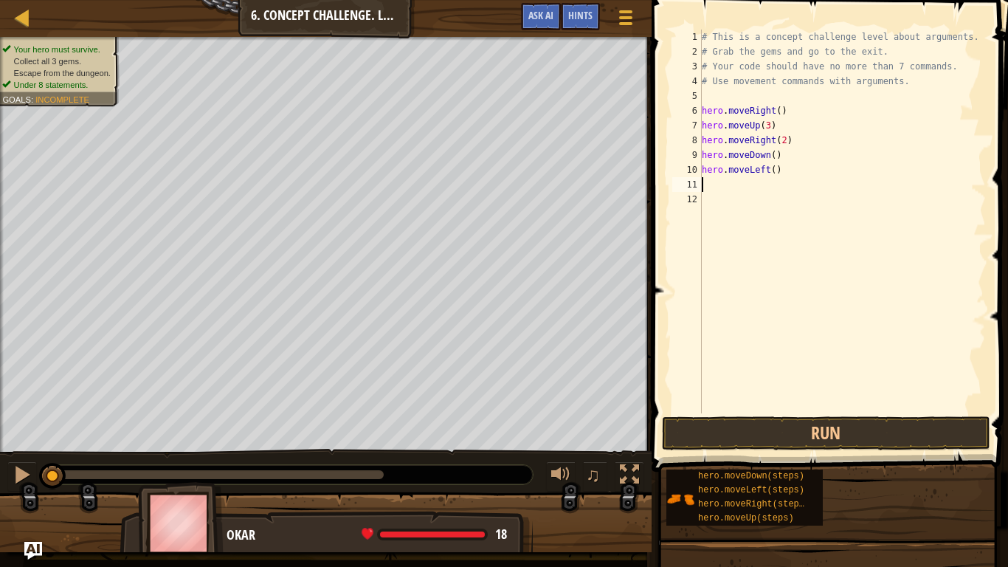
scroll to position [7, 0]
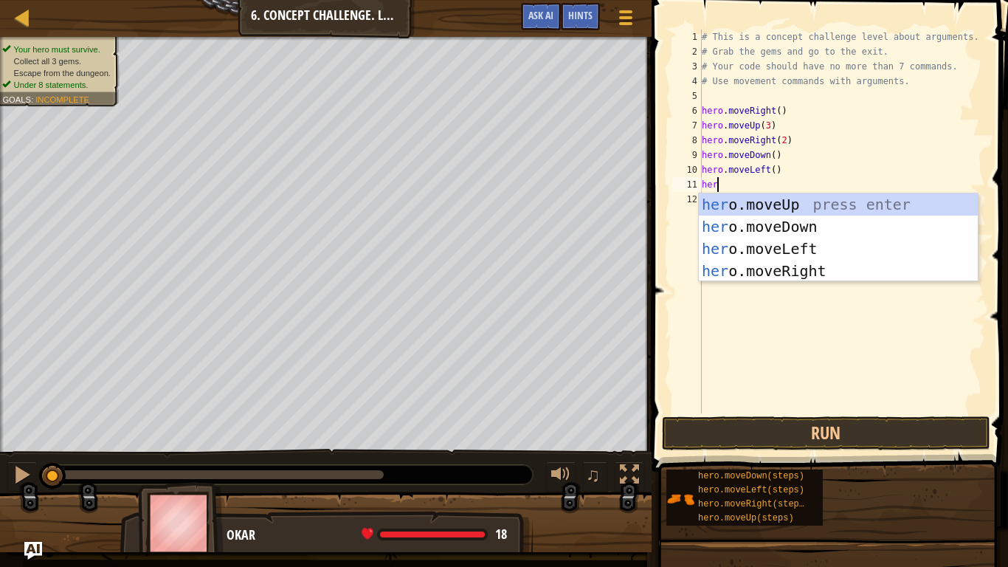
type textarea "hero"
click at [838, 228] on div "hero .moveUp press enter hero .moveDown press enter hero .moveLeft press enter …" at bounding box center [838, 259] width 279 height 133
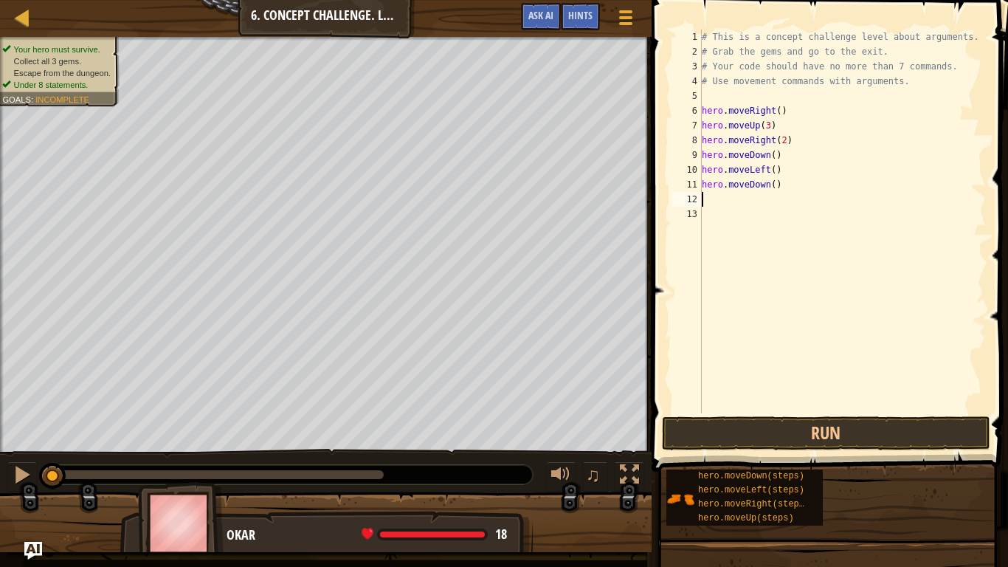
click at [807, 205] on div "# This is a concept challenge level about arguments. # Grab the gems and go to …" at bounding box center [842, 236] width 287 height 413
click at [800, 194] on div "# This is a concept challenge level about arguments. # Grab the gems and go to …" at bounding box center [842, 236] width 287 height 413
click at [793, 187] on div "# This is a concept challenge level about arguments. # Grab the gems and go to …" at bounding box center [842, 236] width 287 height 413
type textarea "hero.moveDown(2)"
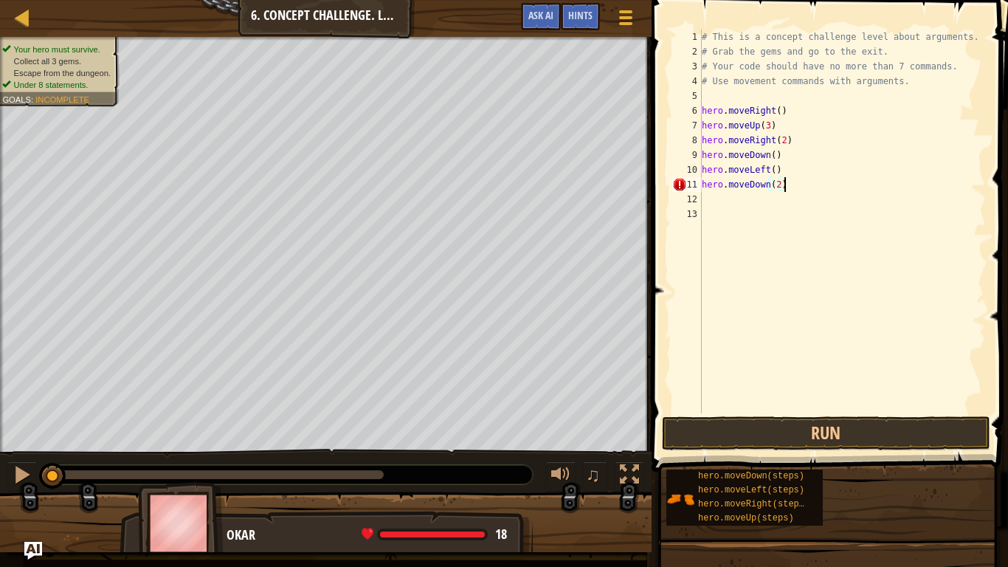
scroll to position [7, 11]
click at [728, 201] on div "# This is a concept challenge level about arguments. # Grab the gems and go to …" at bounding box center [842, 236] width 287 height 413
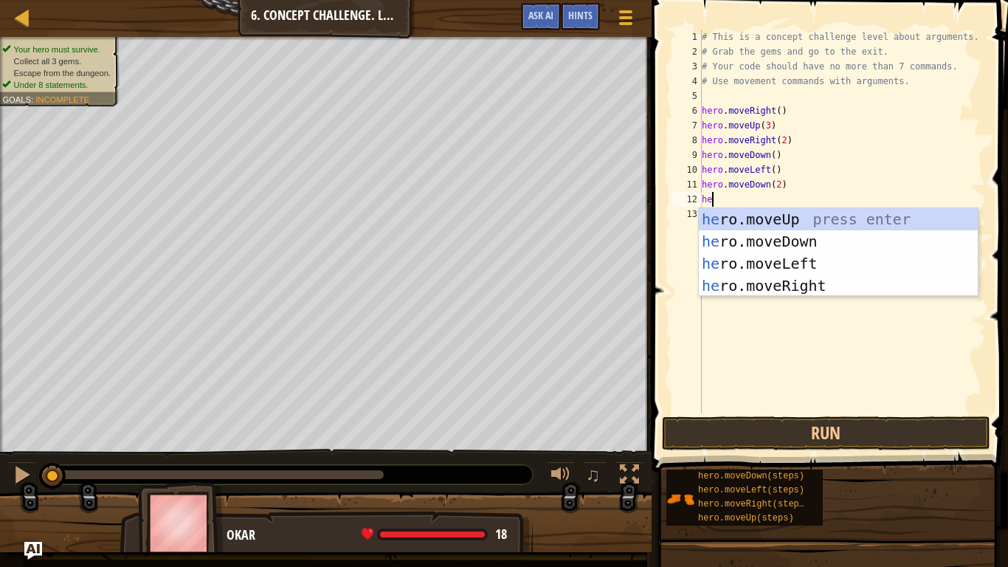
type textarea "hero"
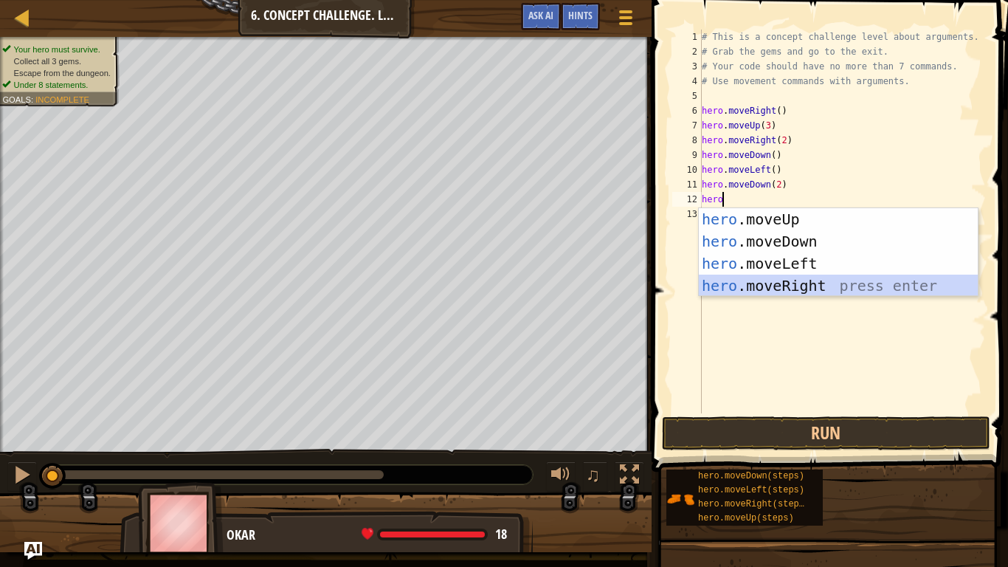
click at [778, 283] on div "hero .moveUp press enter hero .moveDown press enter hero .moveLeft press enter …" at bounding box center [838, 274] width 279 height 133
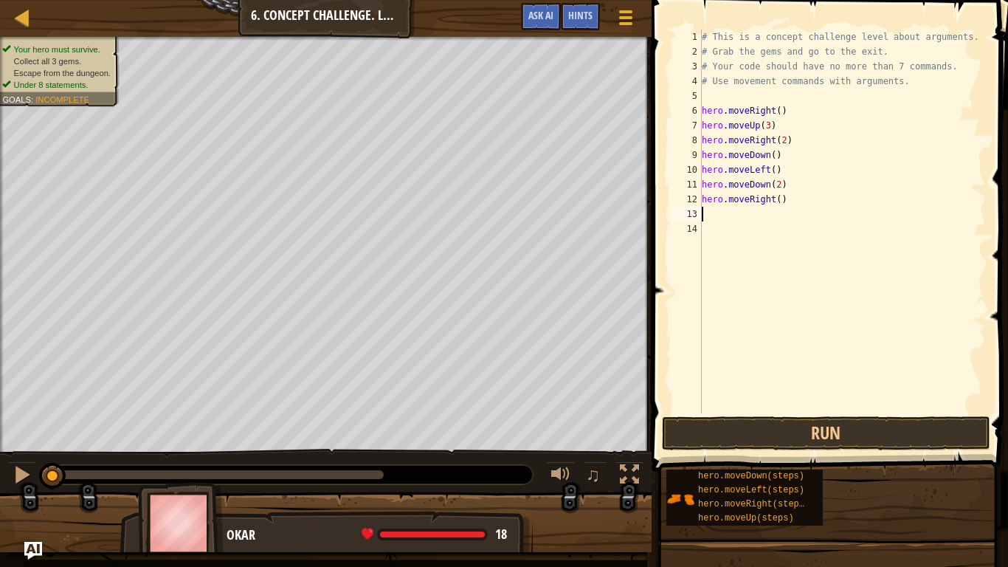
click at [792, 202] on div "# This is a concept challenge level about arguments. # Grab the gems and go to …" at bounding box center [842, 236] width 287 height 413
type textarea "hero.moveRight(2)"
click at [702, 213] on div "# This is a concept challenge level about arguments. # Grab the gems and go to …" at bounding box center [842, 236] width 287 height 413
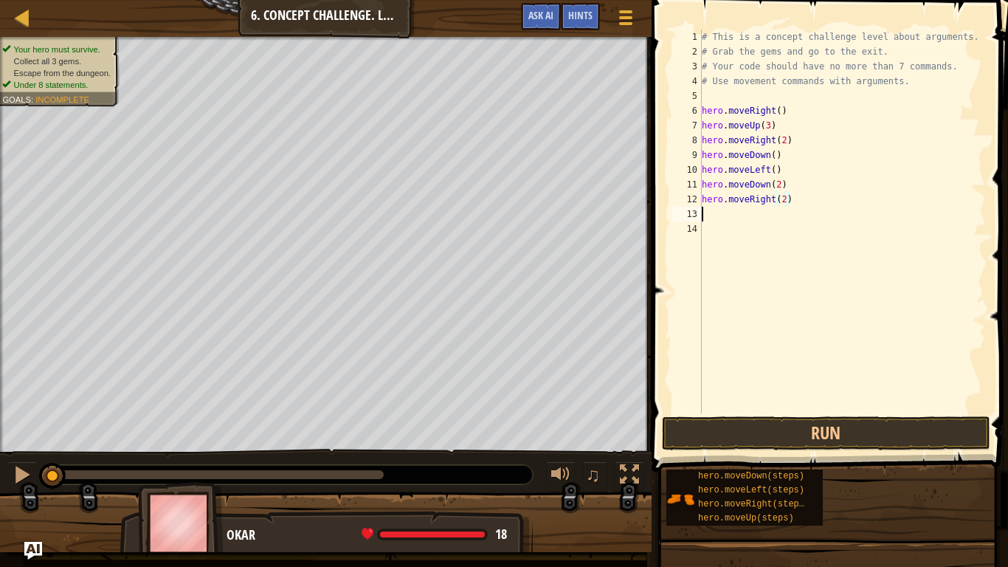
scroll to position [7, 0]
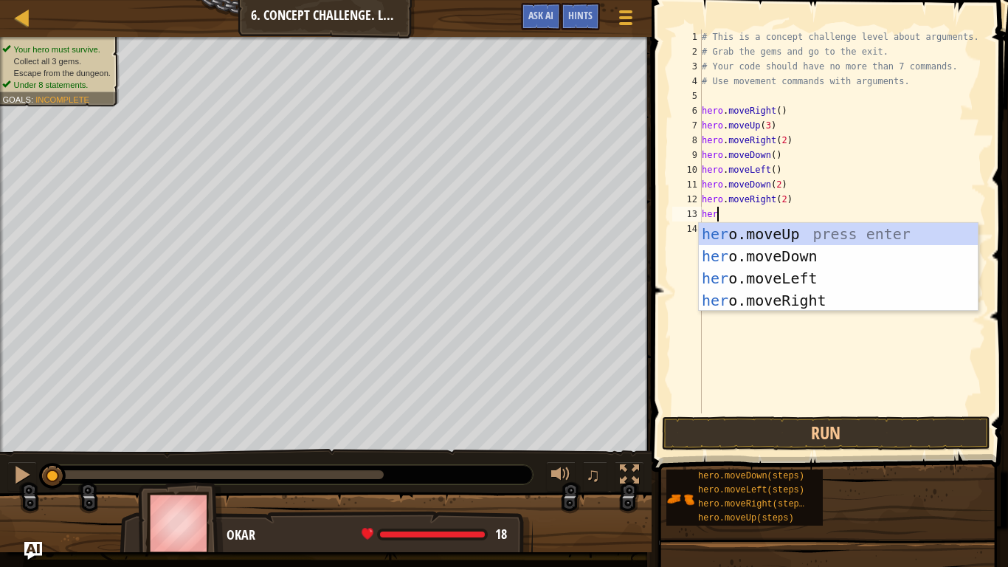
type textarea "hero"
click at [776, 231] on div "hero .moveUp press enter hero .moveDown press enter hero .moveLeft press enter …" at bounding box center [838, 289] width 279 height 133
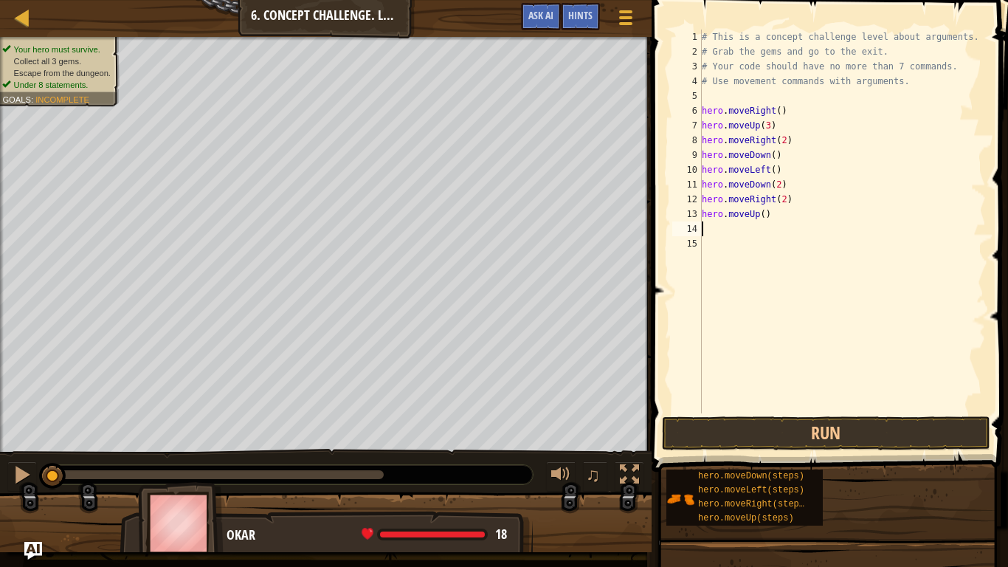
click at [773, 213] on div "# This is a concept challenge level about arguments. # Grab the gems and go to …" at bounding box center [842, 236] width 287 height 413
type textarea "hero.moveUp(2)"
click at [748, 227] on div "# This is a concept challenge level about arguments. # Grab the gems and go to …" at bounding box center [842, 236] width 287 height 413
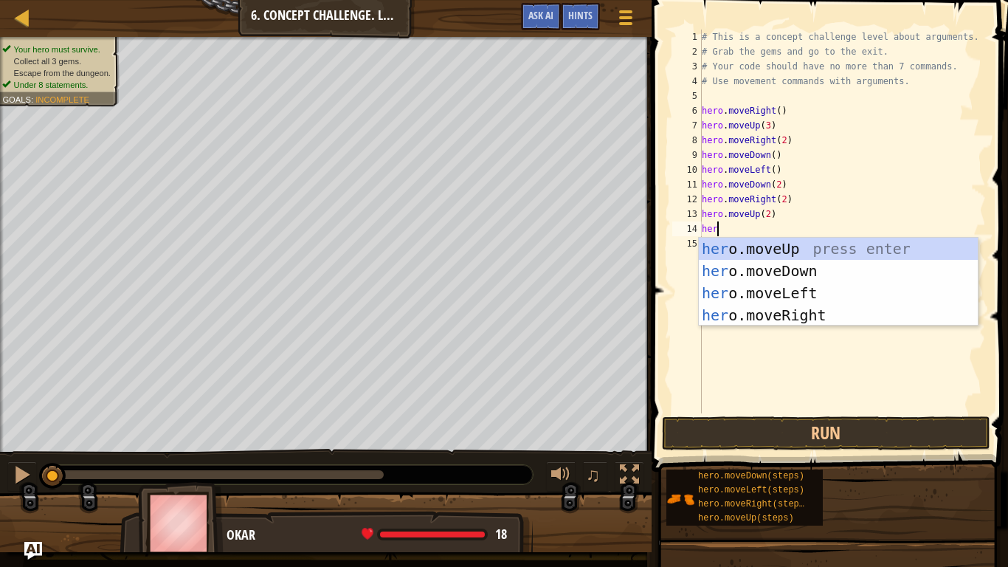
type textarea "hero"
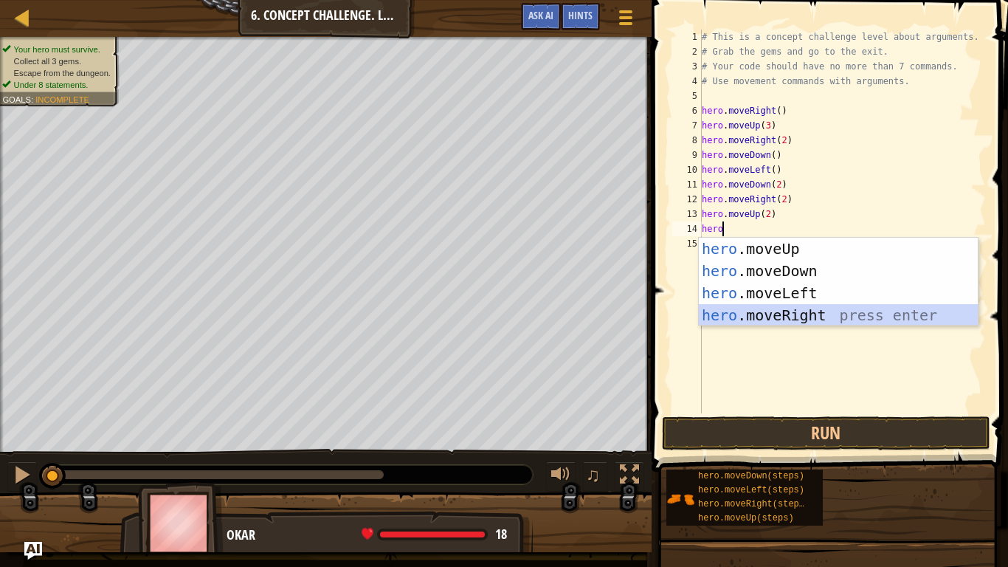
click at [750, 312] on div "hero .moveUp press enter hero .moveDown press enter hero .moveLeft press enter …" at bounding box center [838, 304] width 279 height 133
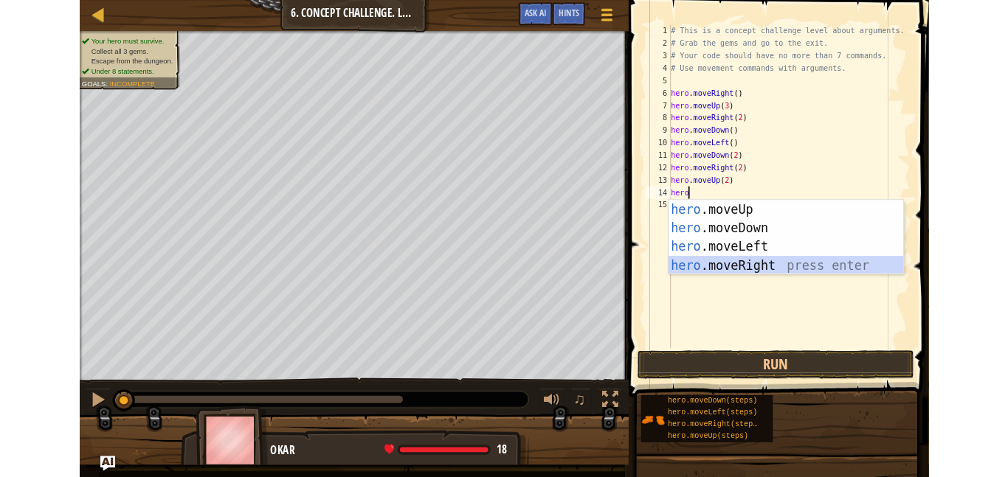
scroll to position [7, 0]
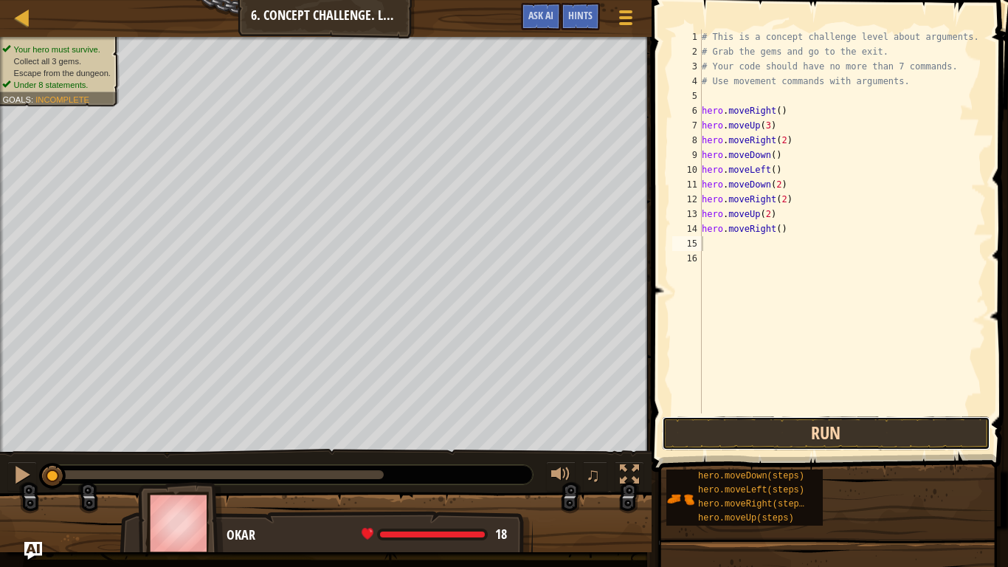
click at [866, 430] on button "Run" at bounding box center [826, 433] width 328 height 34
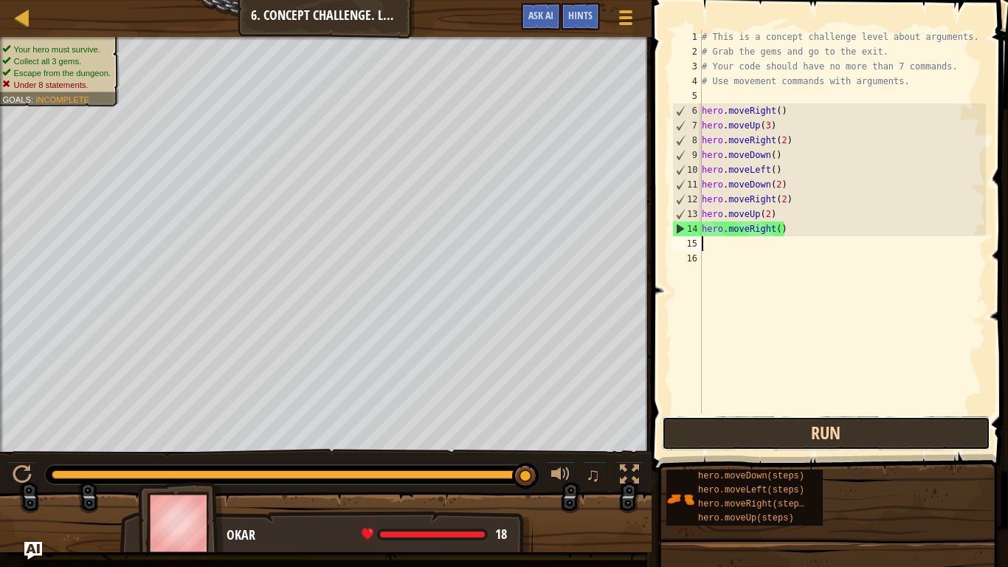
click at [866, 430] on button "Run" at bounding box center [826, 433] width 328 height 34
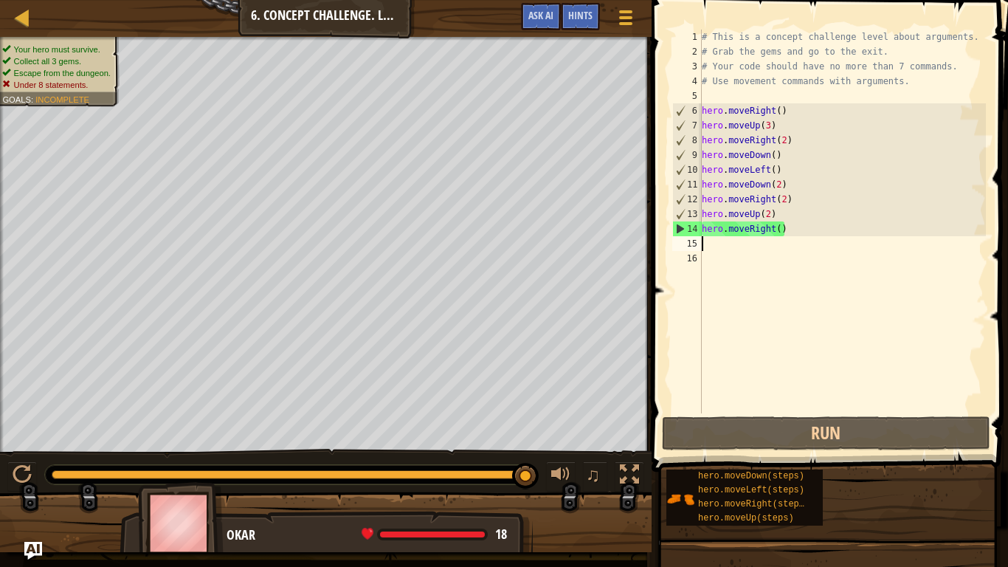
click at [785, 203] on div "# This is a concept challenge level about arguments. # Grab the gems and go to …" at bounding box center [842, 236] width 287 height 413
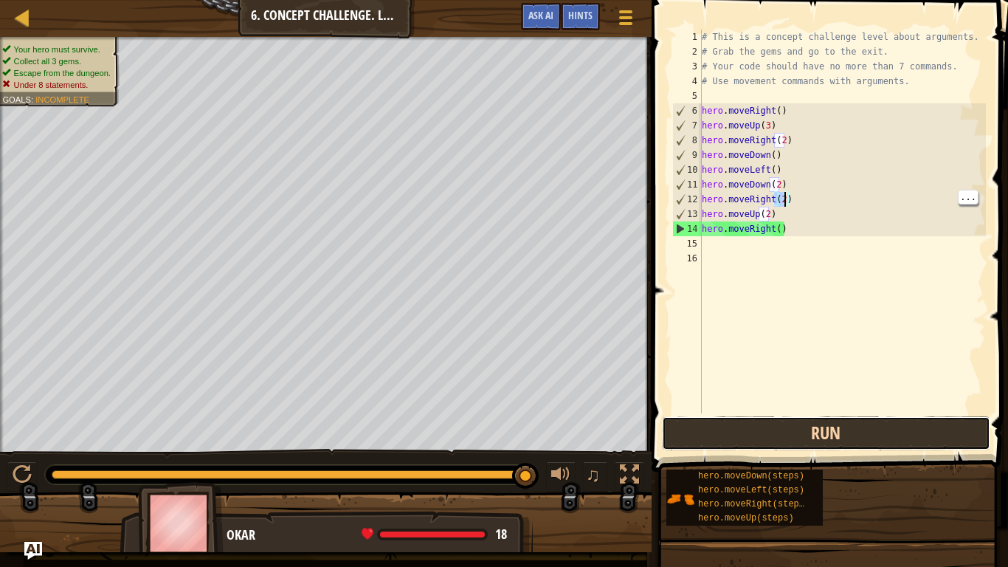
click at [894, 435] on button "Run" at bounding box center [826, 433] width 328 height 34
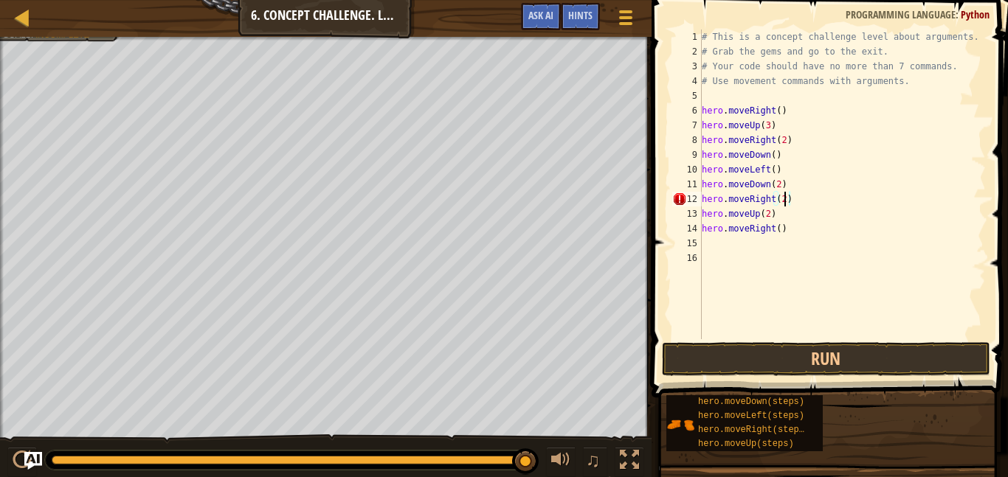
scroll to position [7, 12]
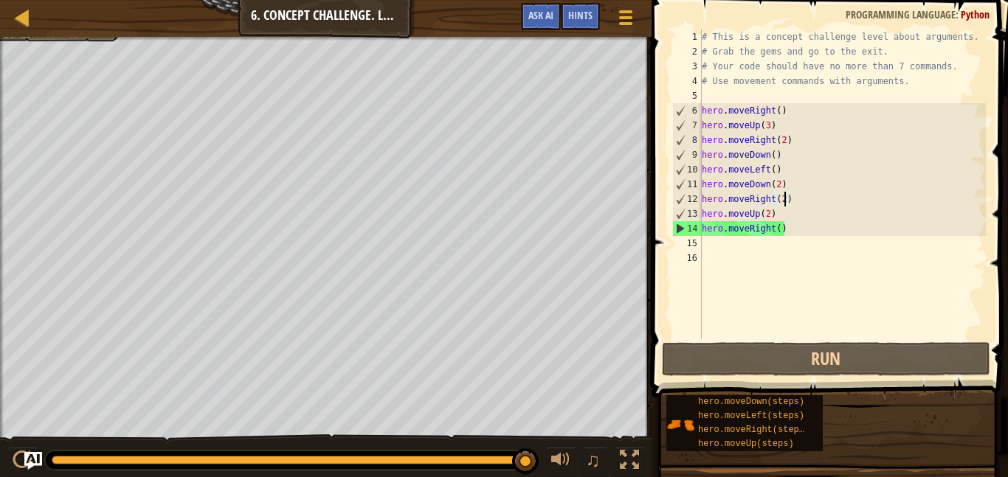
click at [679, 227] on div "14" at bounding box center [687, 228] width 29 height 15
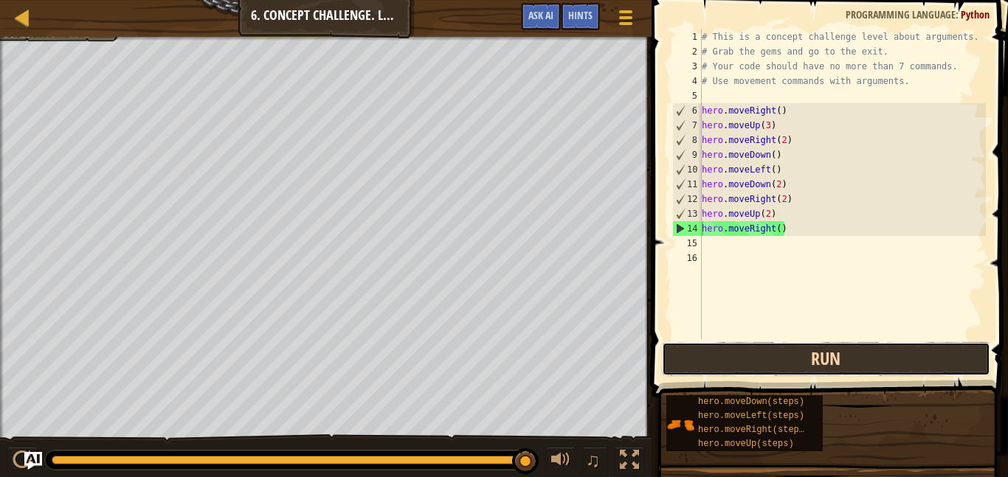
click at [739, 365] on button "Run" at bounding box center [826, 359] width 328 height 34
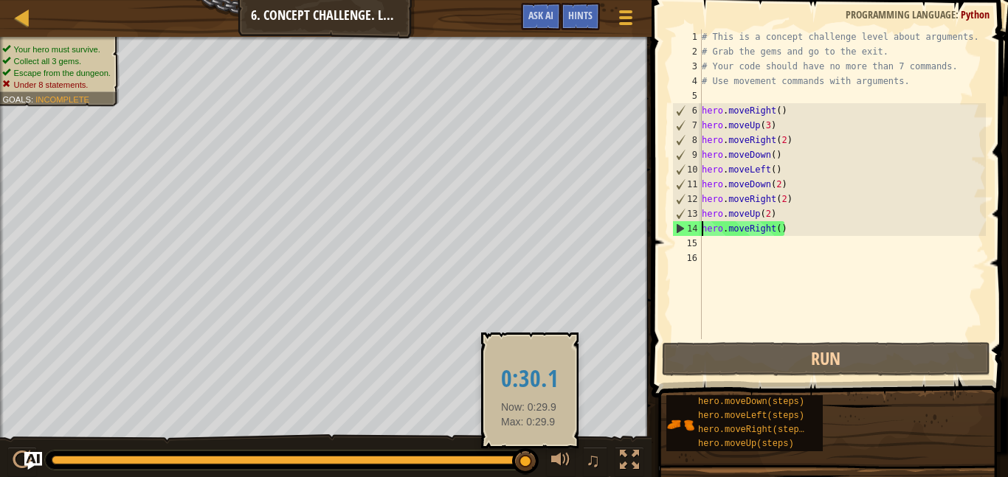
click at [527, 462] on div at bounding box center [525, 462] width 27 height 27
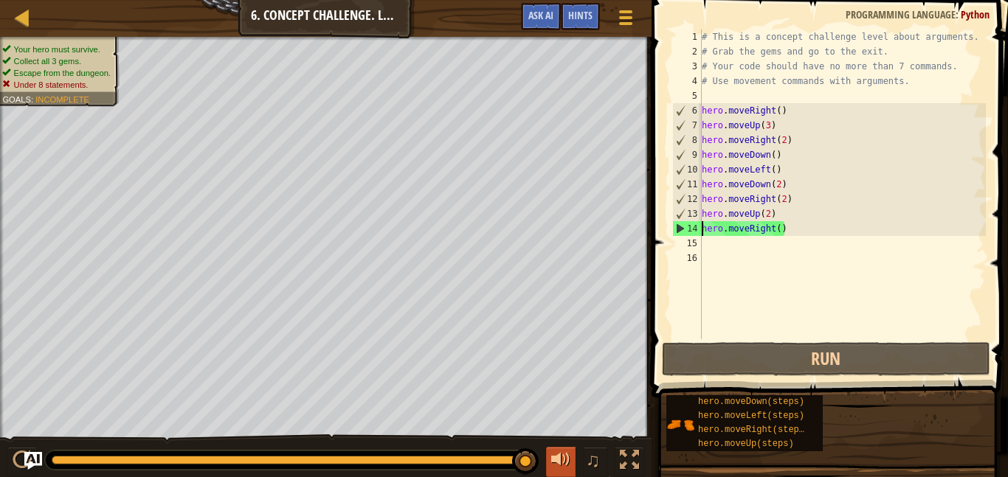
drag, startPoint x: 527, startPoint y: 462, endPoint x: 559, endPoint y: 462, distance: 32.5
click at [528, 471] on div at bounding box center [525, 462] width 27 height 27
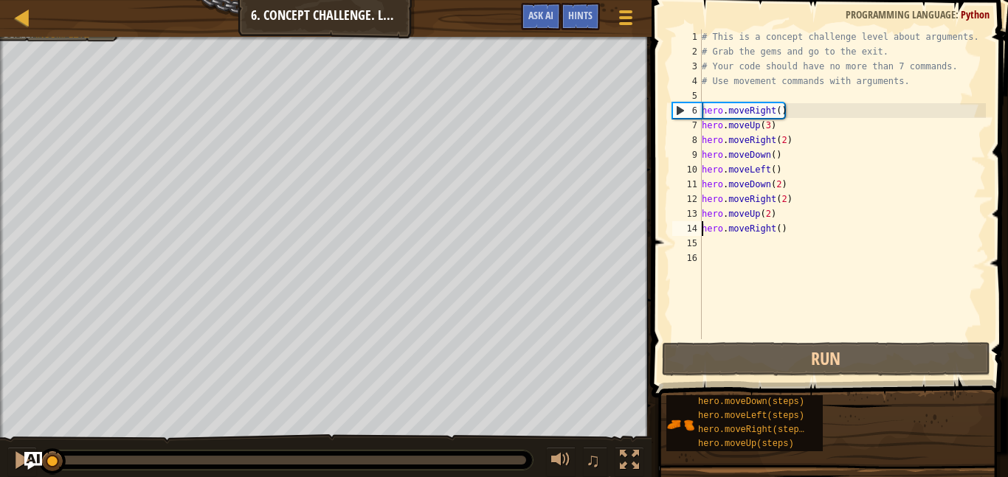
drag, startPoint x: 526, startPoint y: 463, endPoint x: 2, endPoint y: 427, distance: 525.1
click at [2, 427] on div "Your hero must survive. Collect all 3 gems. Escape from the dungeon. Under 8 st…" at bounding box center [504, 258] width 1008 height 442
drag, startPoint x: 2, startPoint y: 427, endPoint x: 74, endPoint y: 440, distance: 72.7
click at [74, 440] on div "Your hero must survive. Collect all 3 gems. Escape from the dungeon. Under 8 st…" at bounding box center [504, 258] width 1008 height 442
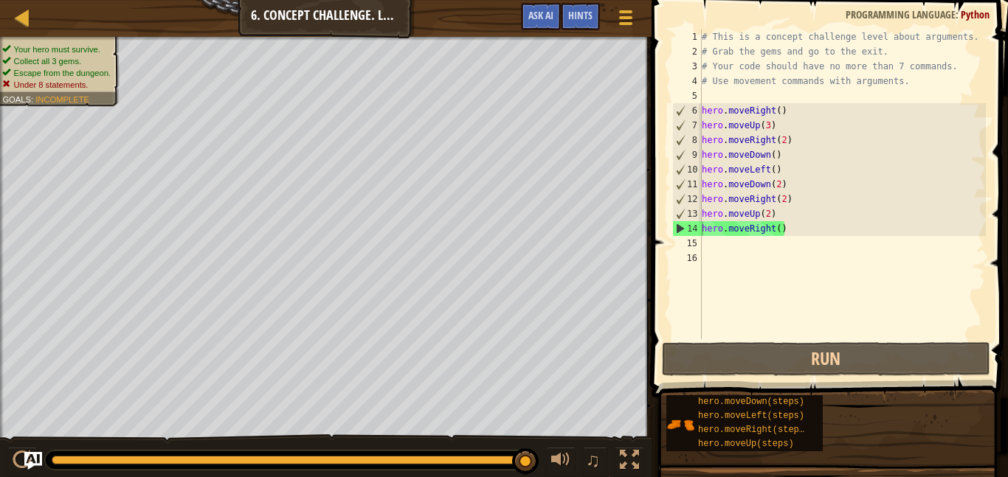
drag, startPoint x: 52, startPoint y: 459, endPoint x: 1006, endPoint y: 477, distance: 953.6
click at [1006, 477] on div "Map Introduction to Computer Science 6. Concept Challenge. Long Steps Game Menu…" at bounding box center [504, 238] width 1008 height 477
type textarea "hero.moveUp(2)hero.moveRight()"
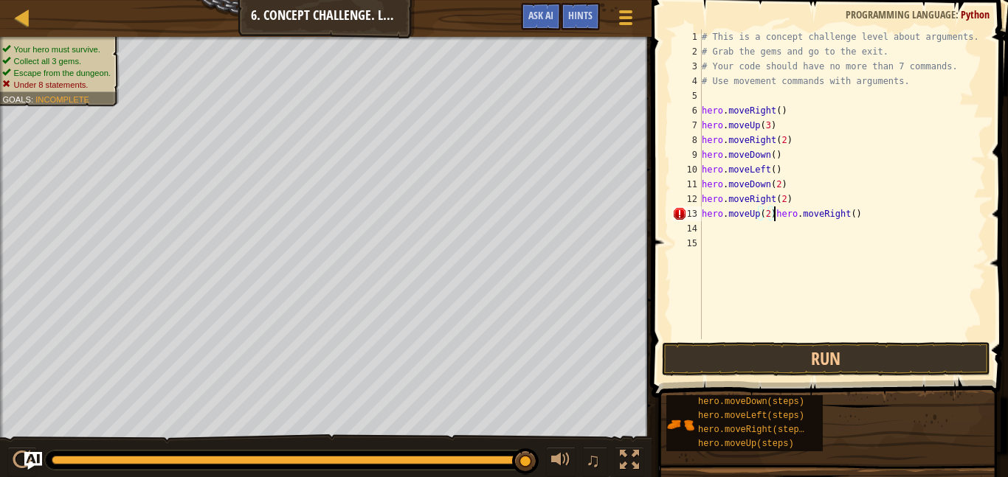
click at [880, 208] on div "# This is a concept challenge level about arguments. # Grab the gems and go to …" at bounding box center [842, 199] width 287 height 339
click at [770, 213] on div "# This is a concept challenge level about arguments. # Grab the gems and go to …" at bounding box center [842, 199] width 287 height 339
click at [778, 218] on div "# This is a concept challenge level about arguments. # Grab the gems and go to …" at bounding box center [842, 199] width 287 height 339
click at [773, 215] on div "# This is a concept challenge level about arguments. # Grab the gems and go to …" at bounding box center [842, 199] width 287 height 339
click at [908, 225] on div "# This is a concept challenge level about arguments. # Grab the gems and go to …" at bounding box center [842, 199] width 287 height 339
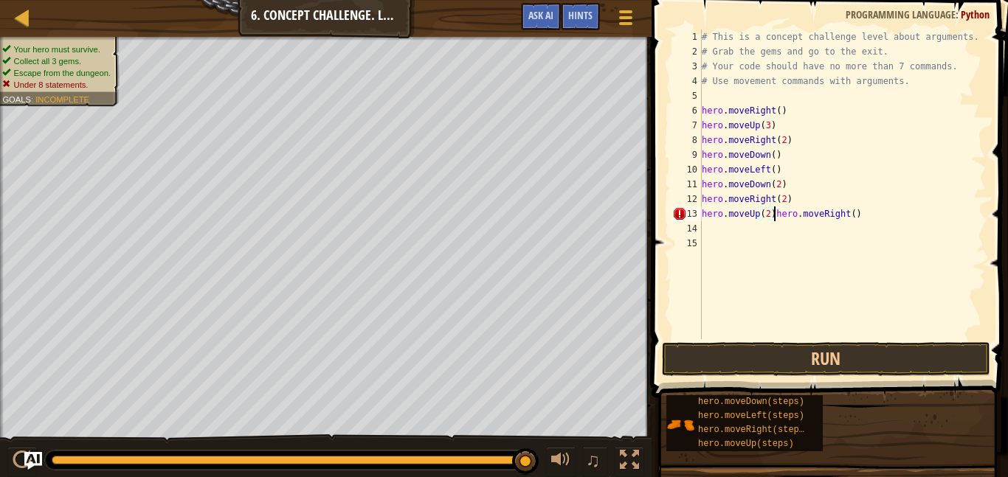
scroll to position [7, 0]
click at [872, 213] on div "# This is a concept challenge level about arguments. # Grab the gems and go to …" at bounding box center [842, 199] width 287 height 339
type textarea "h"
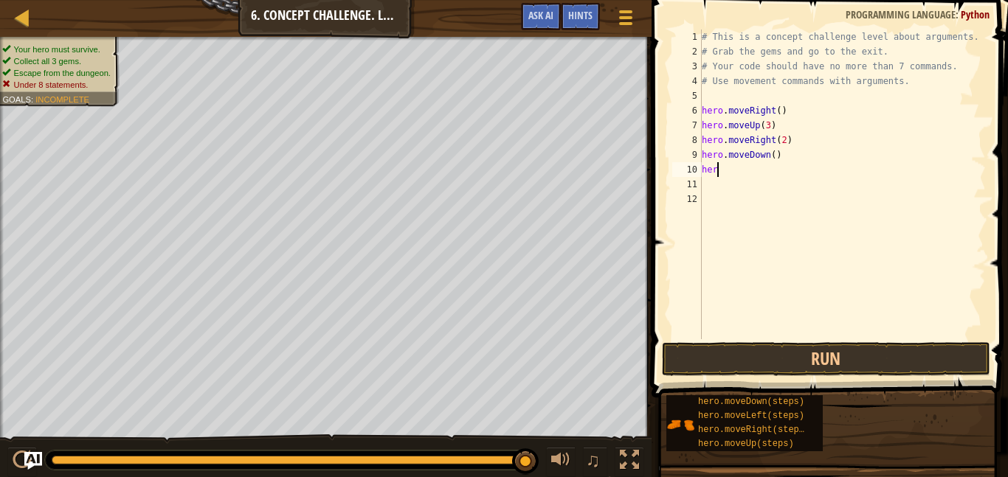
type textarea "h"
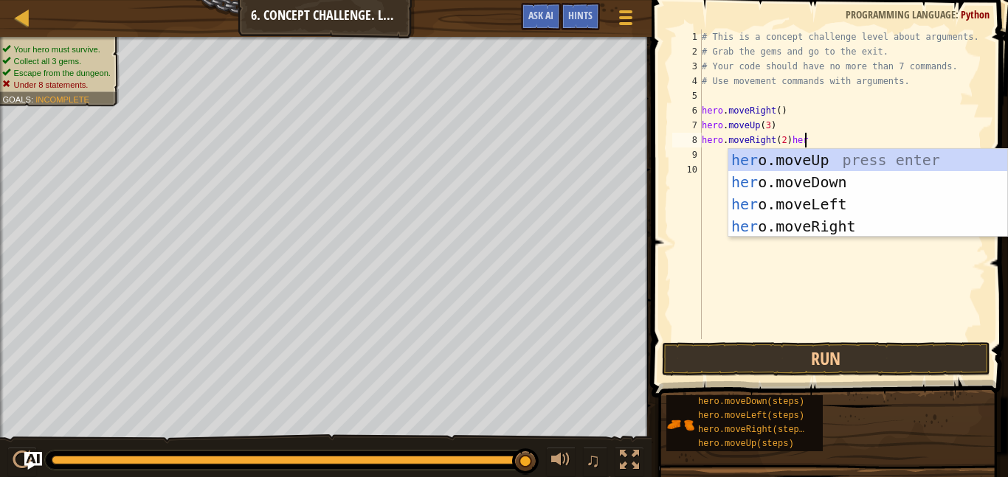
scroll to position [7, 15]
click at [859, 173] on div "hero .moveUp press enter hero .moveDown press enter hero .moveLeft press enter …" at bounding box center [867, 215] width 279 height 133
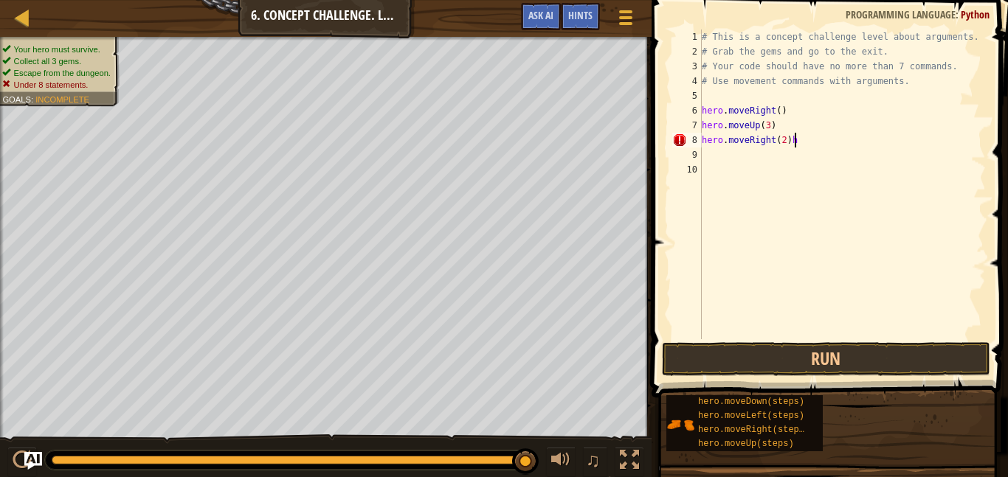
type textarea "hero.moveRight(2)"
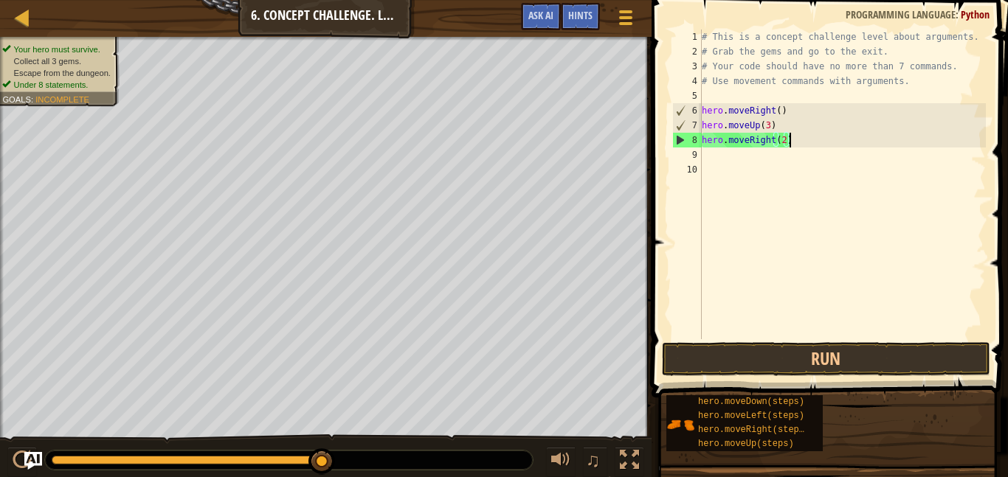
click at [719, 159] on div "# This is a concept challenge level about arguments. # Grab the gems and go to …" at bounding box center [842, 199] width 287 height 339
type textarea "h"
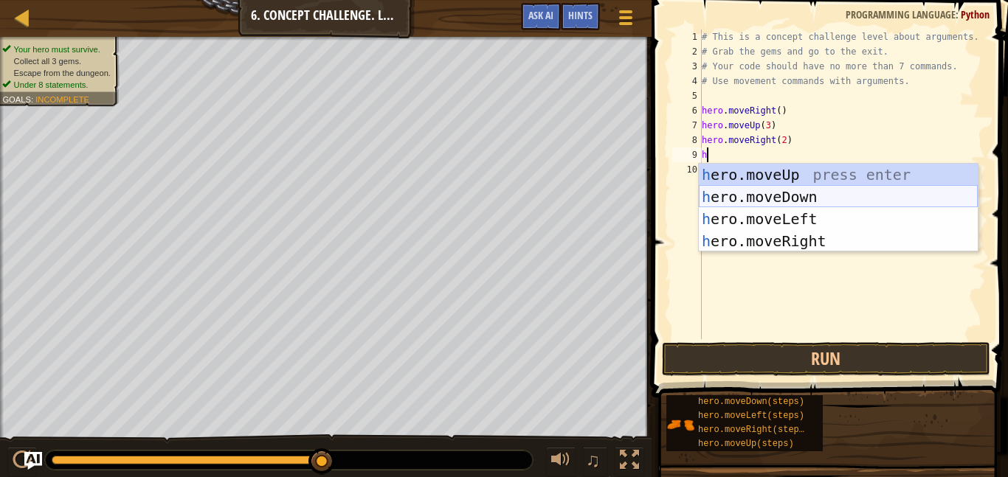
click at [766, 196] on div "h ero.moveUp press enter h ero.moveDown press enter h ero.moveLeft press enter …" at bounding box center [838, 230] width 279 height 133
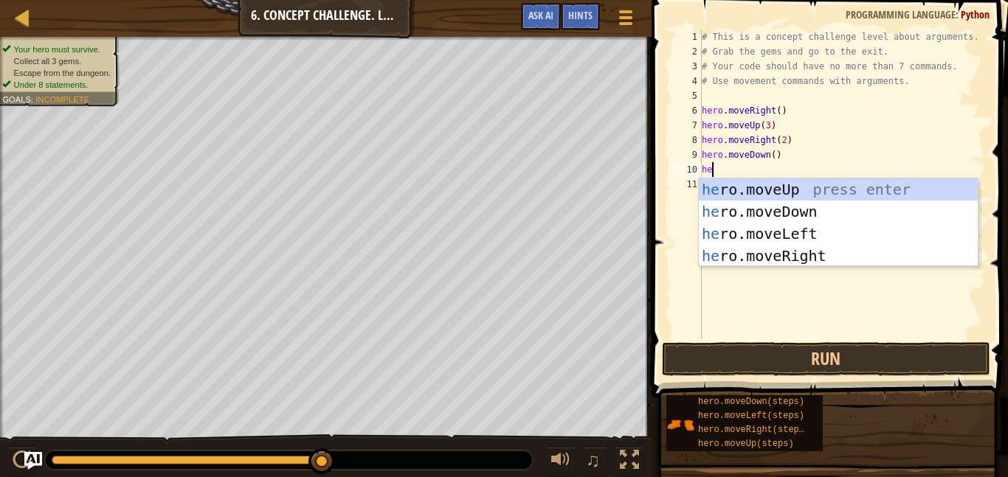
type textarea "hero"
click at [793, 246] on div "hero .moveUp press enter hero .moveDown press enter hero .moveLeft press enter …" at bounding box center [838, 245] width 279 height 133
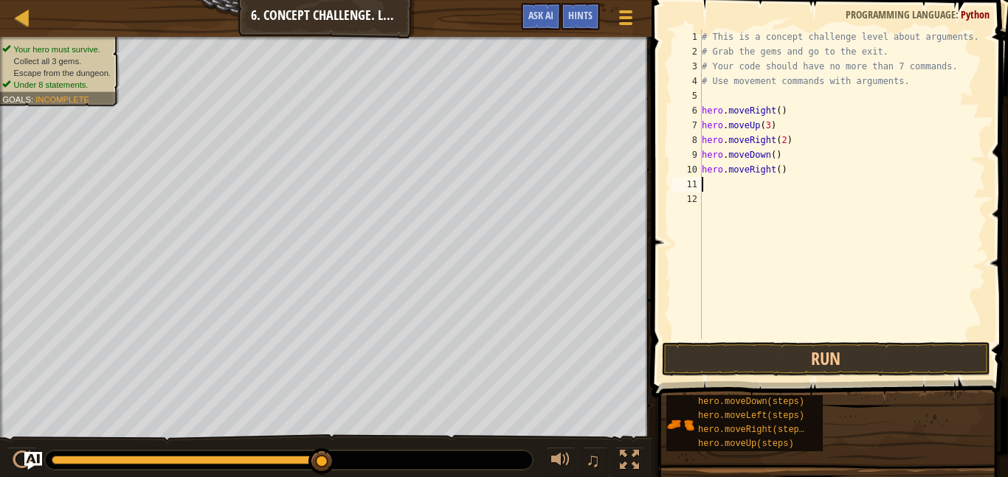
click at [787, 170] on div "# This is a concept challenge level about arguments. # Grab the gems and go to …" at bounding box center [842, 199] width 287 height 339
type textarea "hero.moveRight(3)"
click at [826, 365] on button "Run" at bounding box center [826, 359] width 328 height 34
